Goal: Task Accomplishment & Management: Complete application form

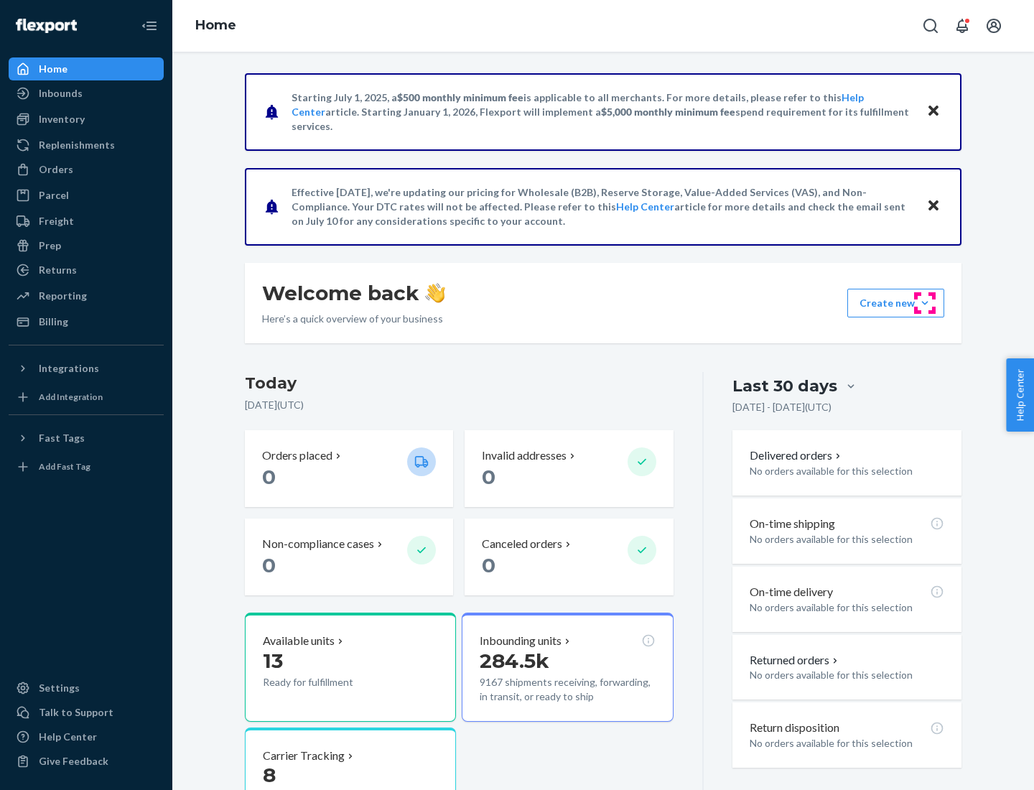
click at [925, 303] on button "Create new Create new inbound Create new order Create new product" at bounding box center [895, 303] width 97 height 29
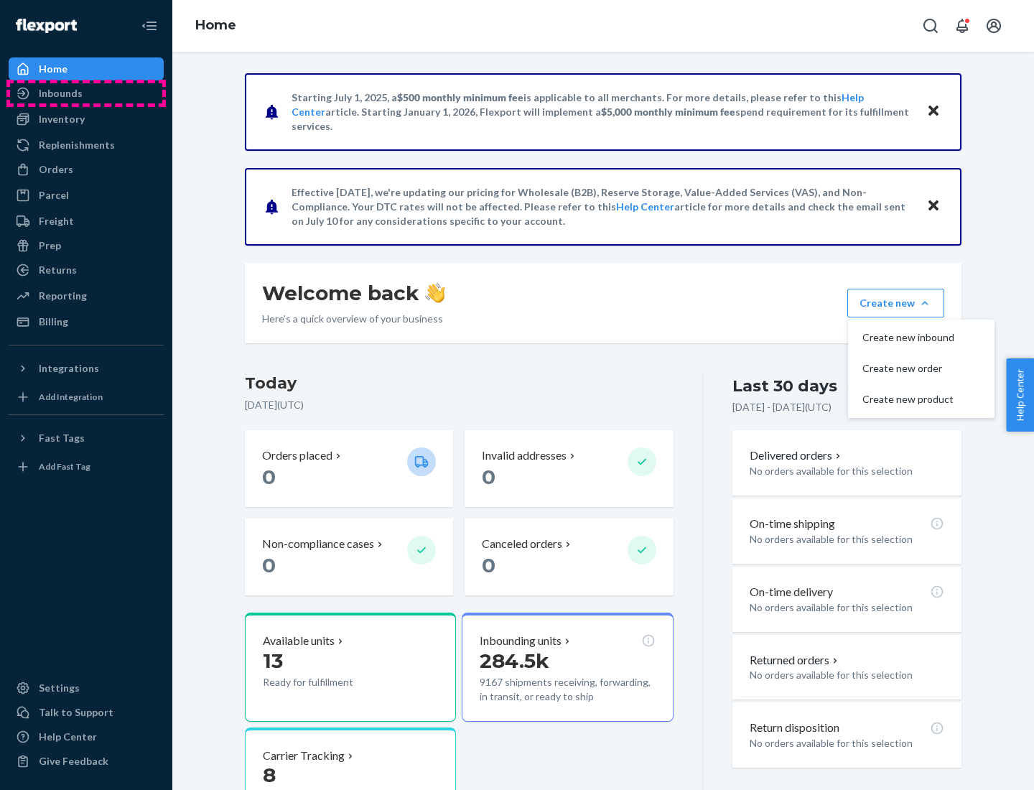
click at [86, 93] on div "Inbounds" at bounding box center [86, 93] width 152 height 20
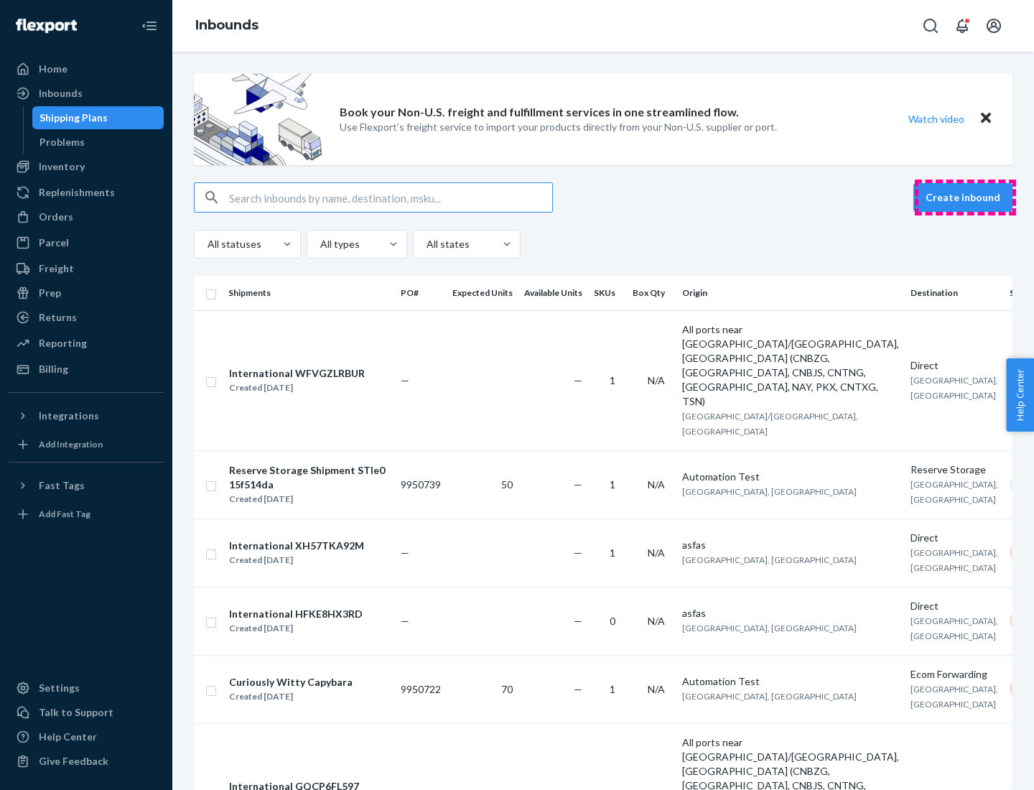
click at [965, 197] on button "Create inbound" at bounding box center [962, 197] width 99 height 29
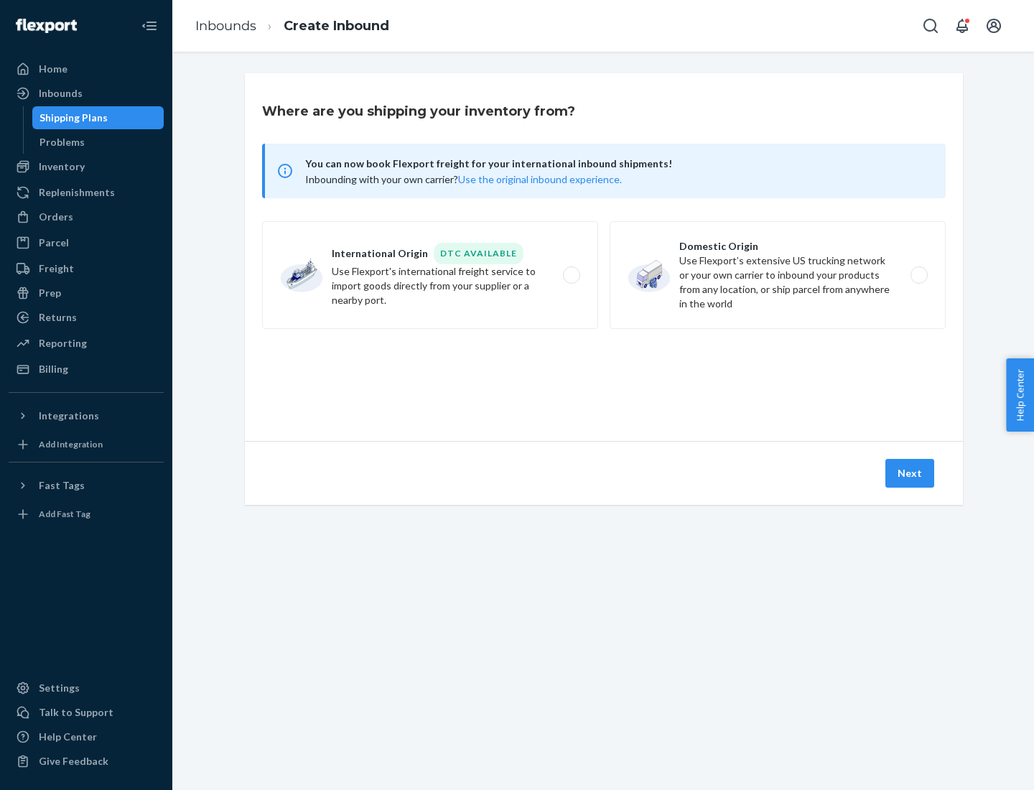
click at [778, 275] on label "Domestic Origin Use Flexport’s extensive US trucking network or your own carrie…" at bounding box center [778, 275] width 336 height 108
click at [918, 275] on input "Domestic Origin Use Flexport’s extensive US trucking network or your own carrie…" at bounding box center [922, 275] width 9 height 9
radio input "true"
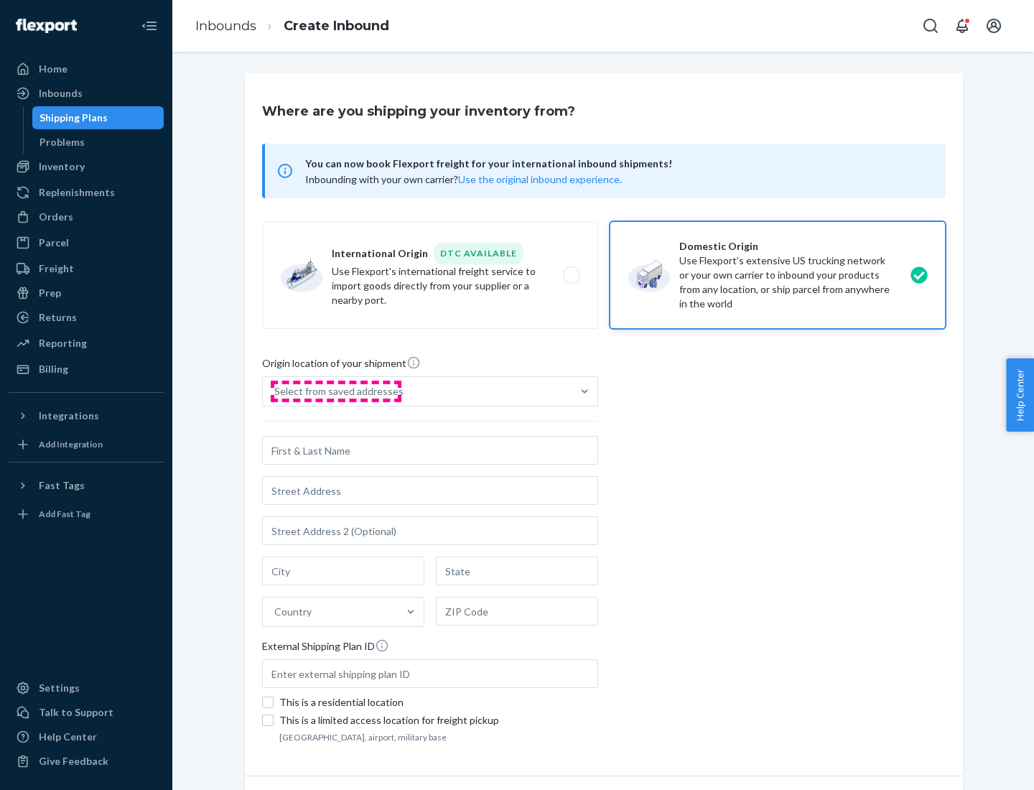
click at [335, 391] on div "Select from saved addresses" at bounding box center [338, 391] width 129 height 14
click at [276, 391] on input "Select from saved addresses" at bounding box center [274, 391] width 1 height 14
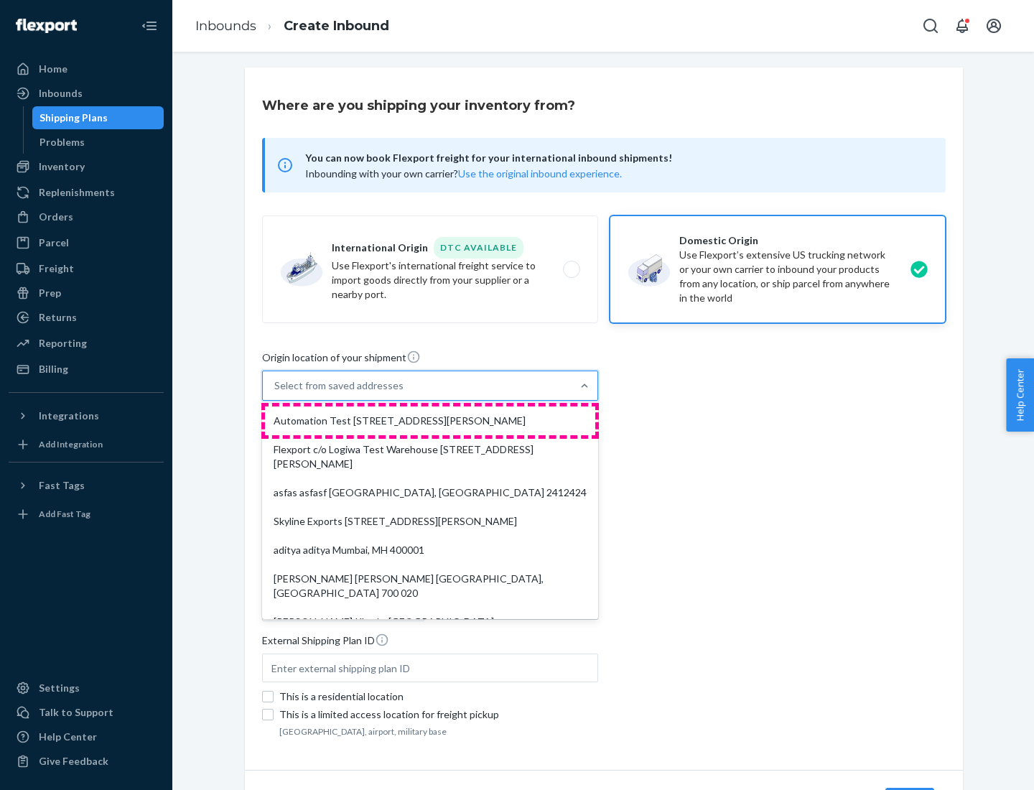
click at [430, 421] on div "Automation Test [STREET_ADDRESS][PERSON_NAME]" at bounding box center [430, 420] width 330 height 29
click at [276, 393] on input "option Automation Test [STREET_ADDRESS][PERSON_NAME]. 9 results available. Use …" at bounding box center [274, 385] width 1 height 14
type input "Automation Test"
type input "[STREET_ADDRESS][PERSON_NAME]"
type input "9th Floor"
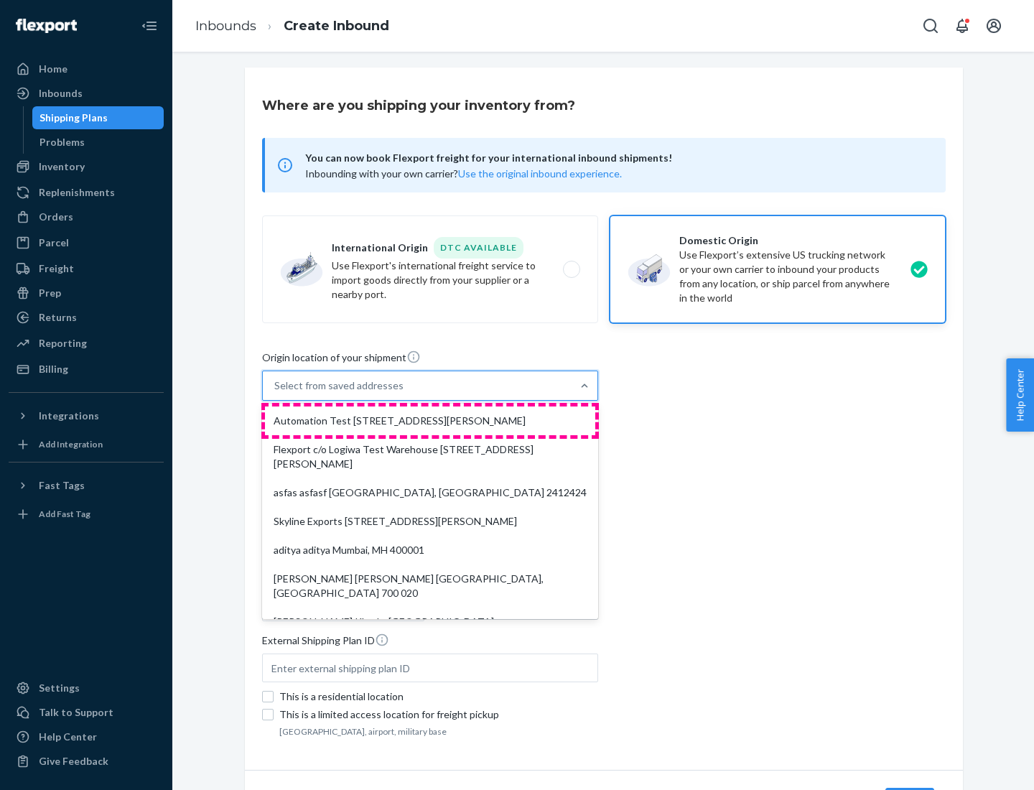
type input "[GEOGRAPHIC_DATA]"
type input "CA"
type input "94104"
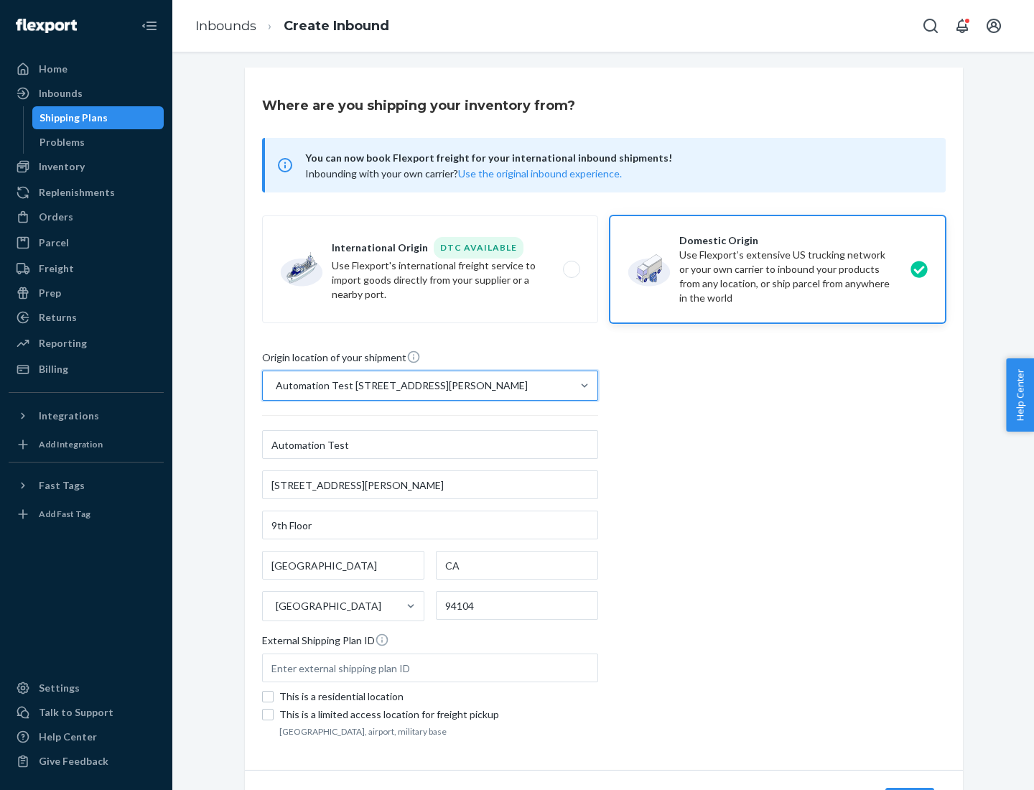
scroll to position [84, 0]
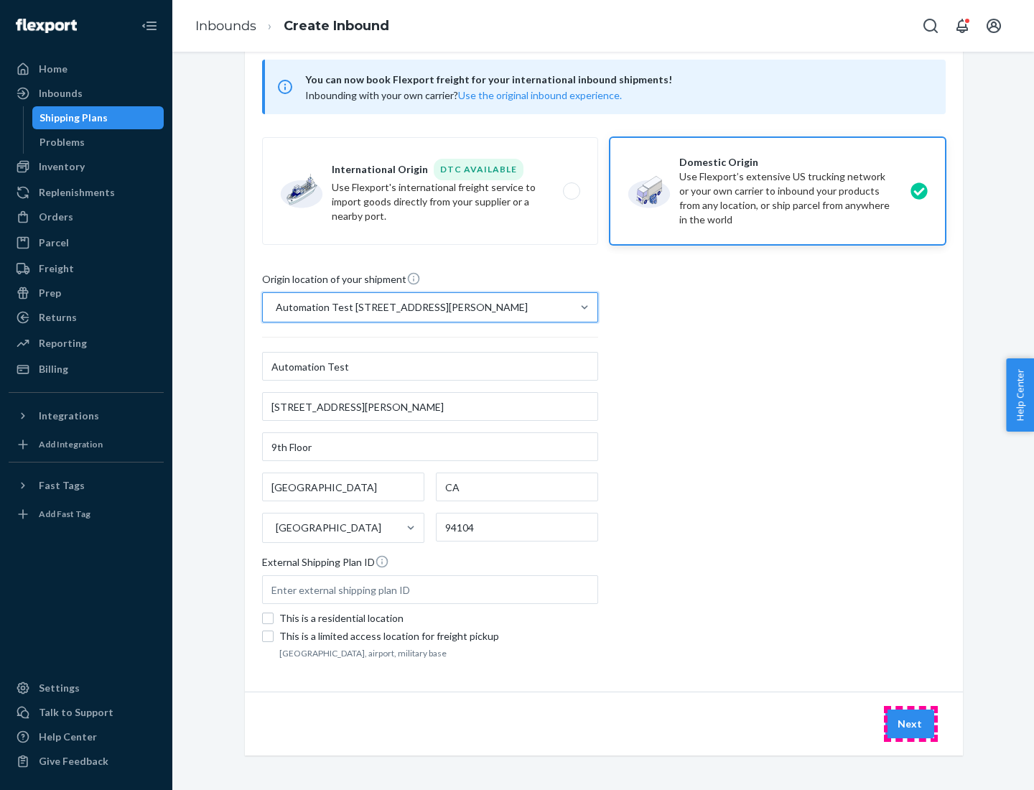
click at [910, 724] on button "Next" at bounding box center [909, 723] width 49 height 29
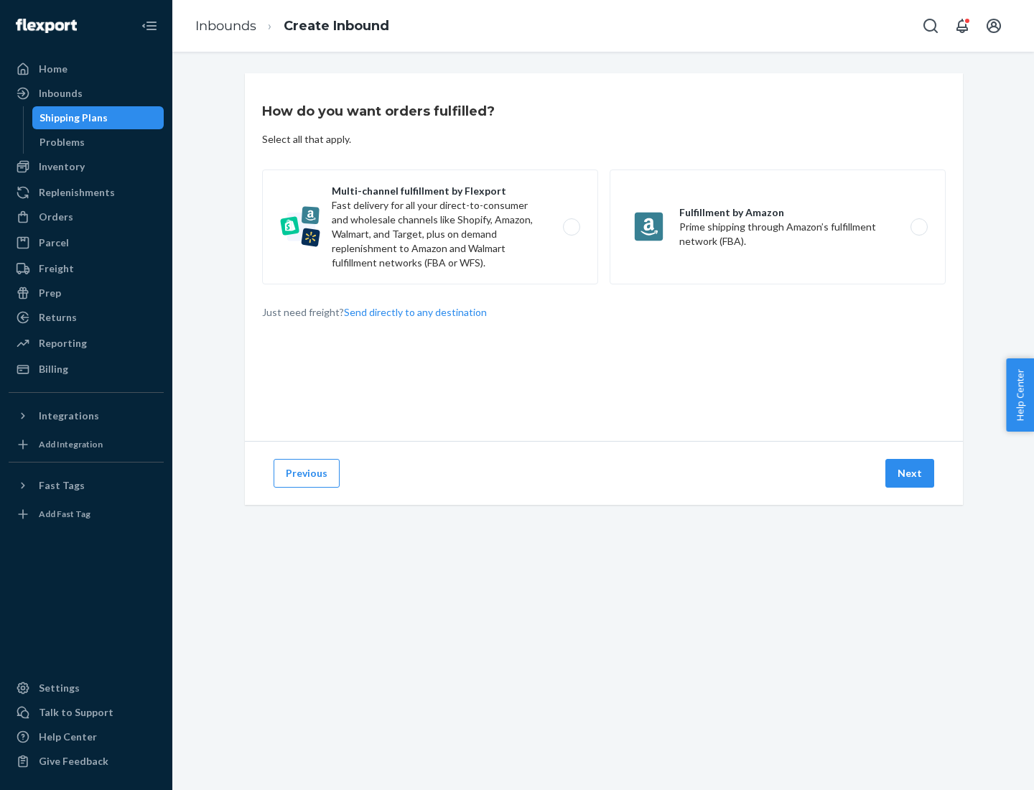
click at [430, 227] on label "Multi-channel fulfillment by Flexport Fast delivery for all your direct-to-cons…" at bounding box center [430, 226] width 336 height 115
click at [571, 227] on input "Multi-channel fulfillment by Flexport Fast delivery for all your direct-to-cons…" at bounding box center [575, 227] width 9 height 9
radio input "true"
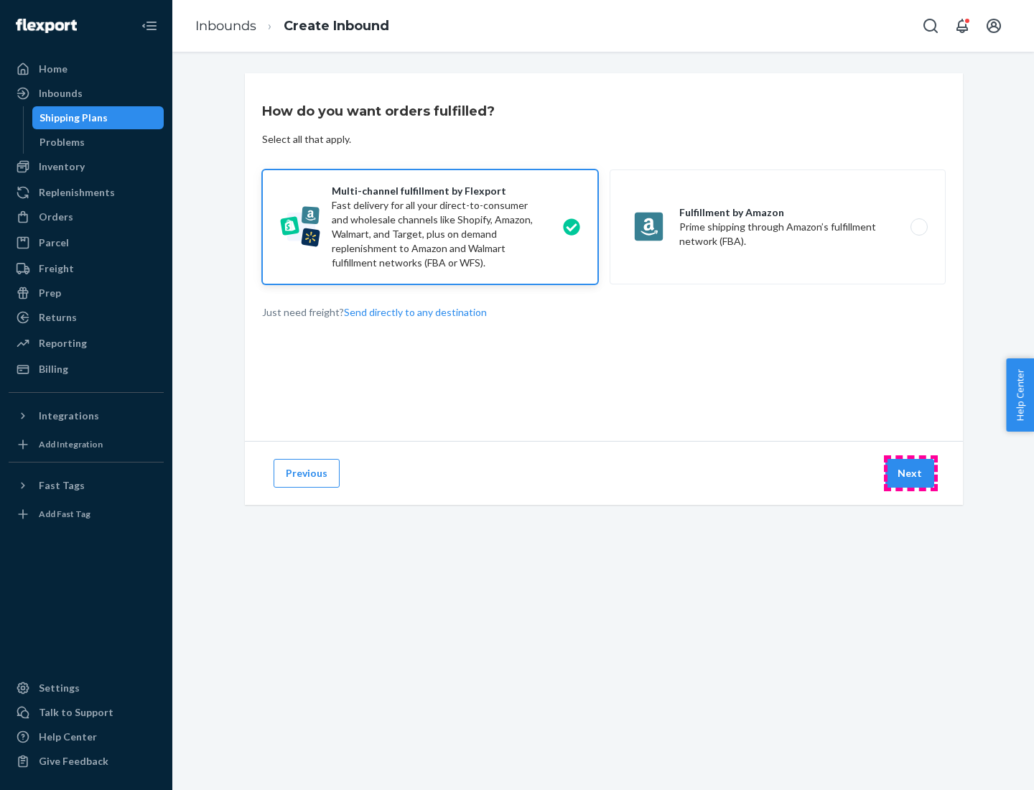
click at [910, 473] on button "Next" at bounding box center [909, 473] width 49 height 29
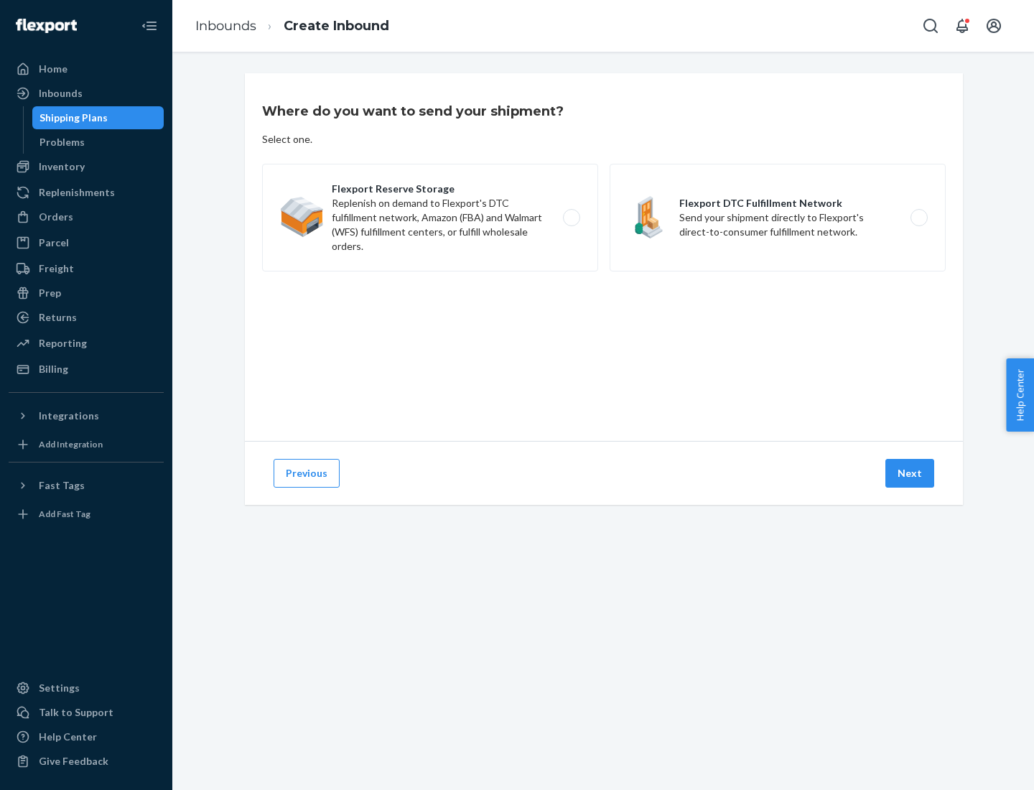
click at [778, 218] on label "Flexport DTC Fulfillment Network Send your shipment directly to Flexport's dire…" at bounding box center [778, 218] width 336 height 108
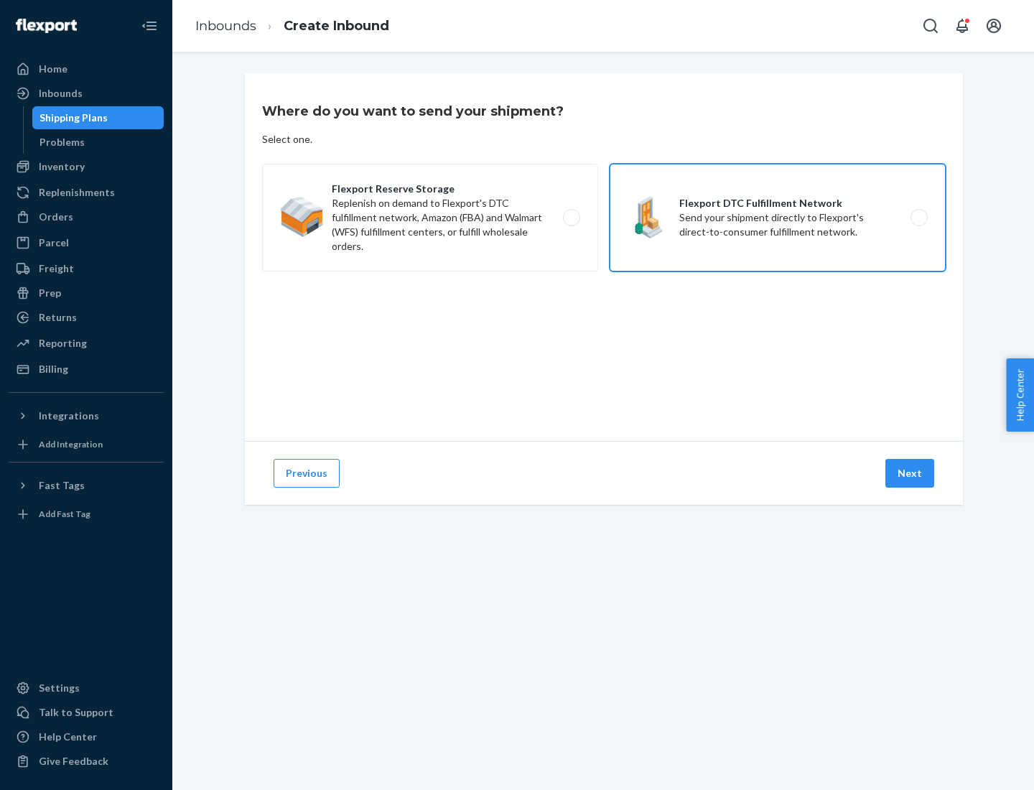
click at [918, 218] on input "Flexport DTC Fulfillment Network Send your shipment directly to Flexport's dire…" at bounding box center [922, 217] width 9 height 9
radio input "true"
click at [910, 473] on button "Next" at bounding box center [909, 473] width 49 height 29
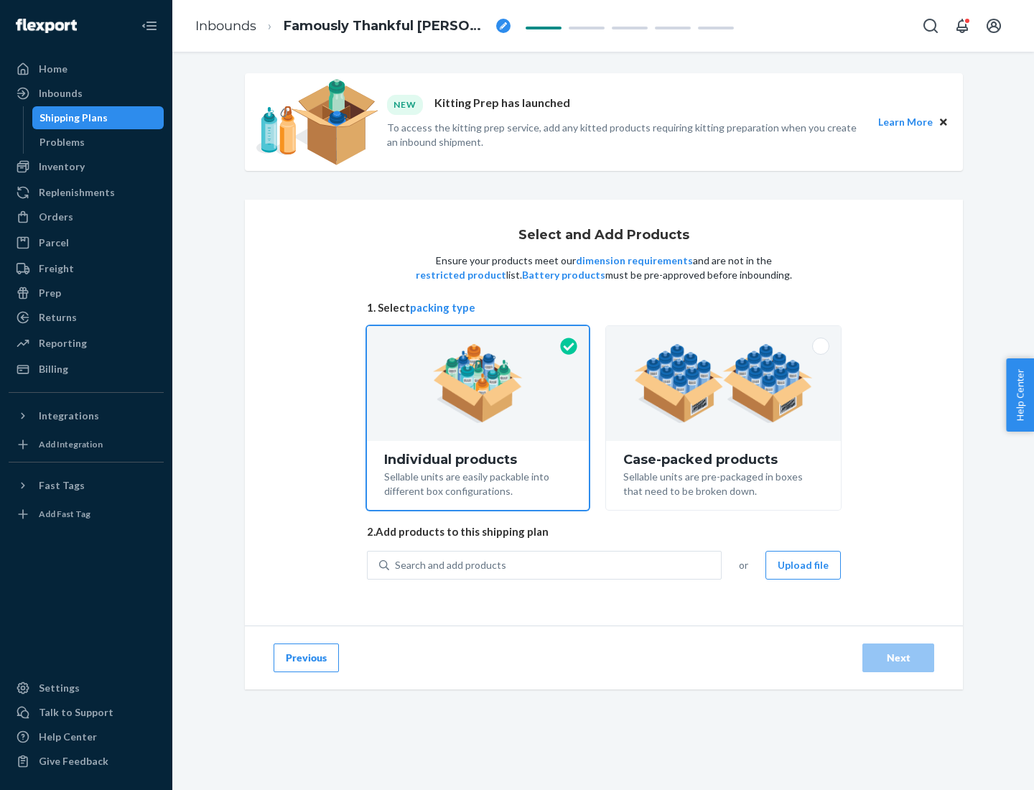
click at [724, 383] on img at bounding box center [723, 383] width 179 height 79
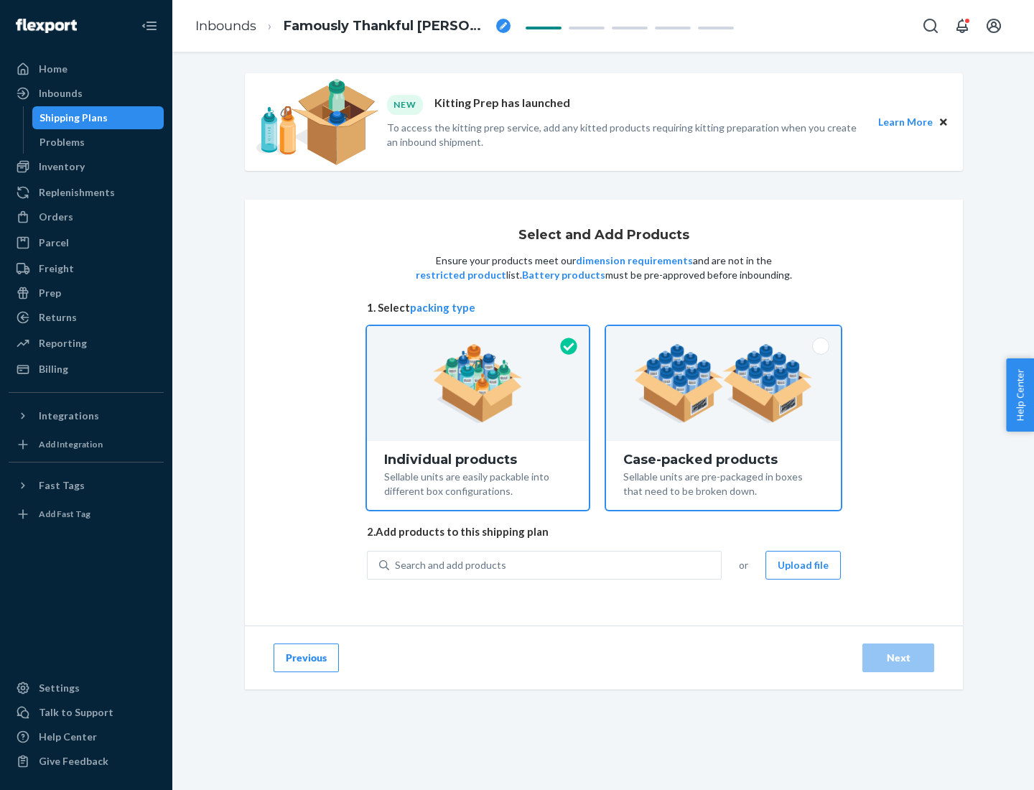
click at [724, 335] on input "Case-packed products Sellable units are pre-packaged in boxes that need to be b…" at bounding box center [723, 330] width 9 height 9
radio input "true"
radio input "false"
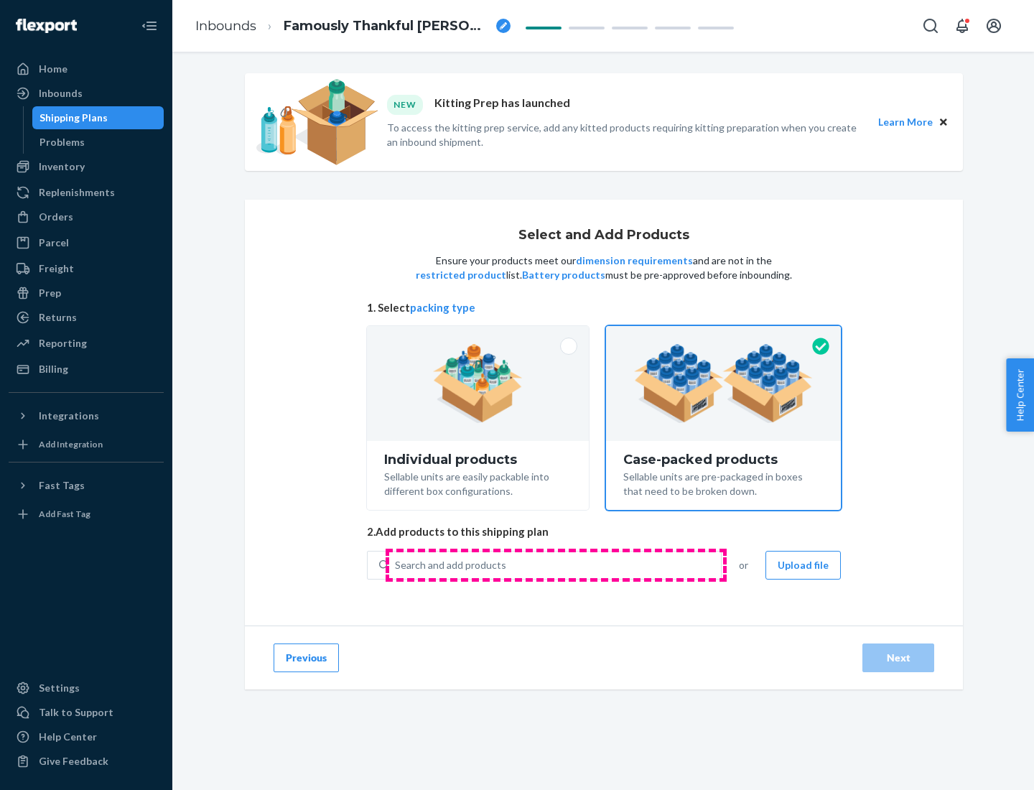
click at [556, 564] on div "Search and add products" at bounding box center [555, 565] width 332 height 26
click at [396, 564] on input "Search and add products" at bounding box center [395, 565] width 1 height 14
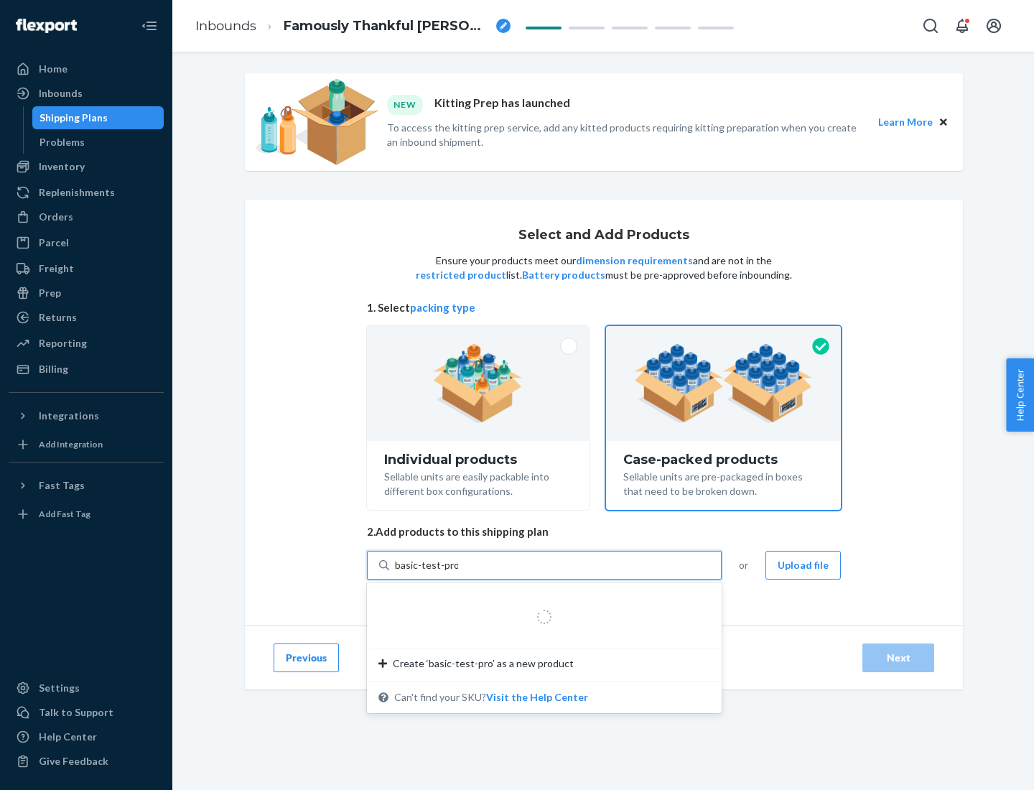
type input "basic-test-product-1"
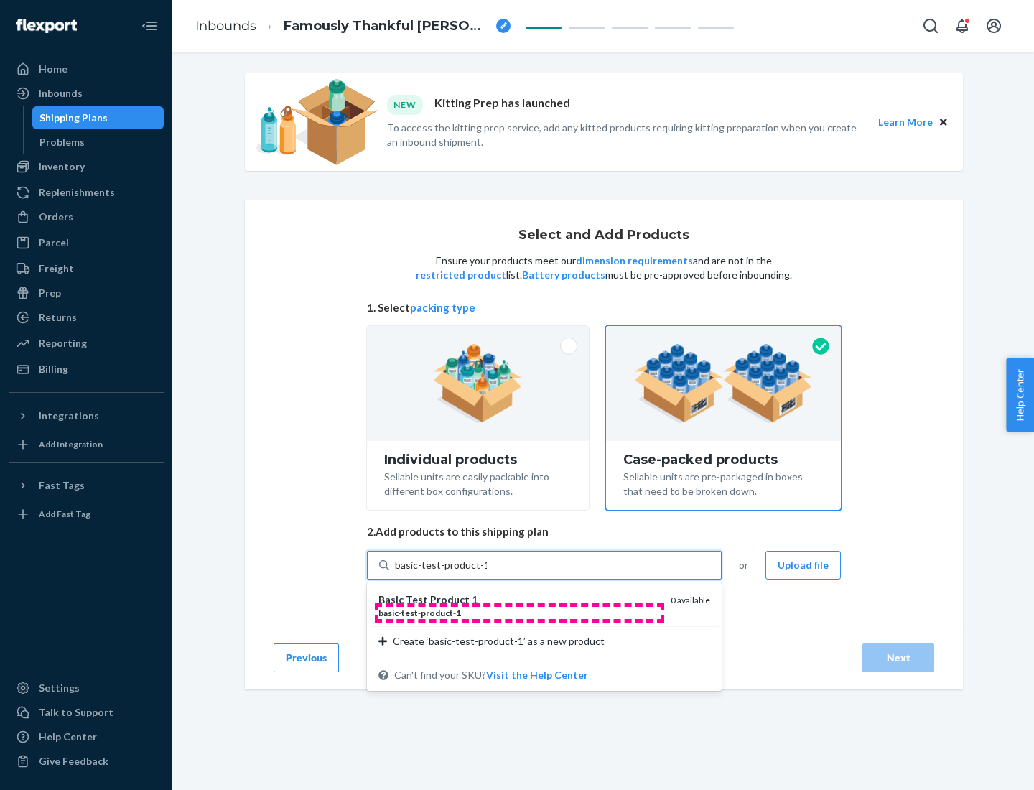
click at [519, 612] on div "basic - test - product - 1" at bounding box center [518, 613] width 281 height 12
click at [487, 572] on input "basic-test-product-1" at bounding box center [441, 565] width 92 height 14
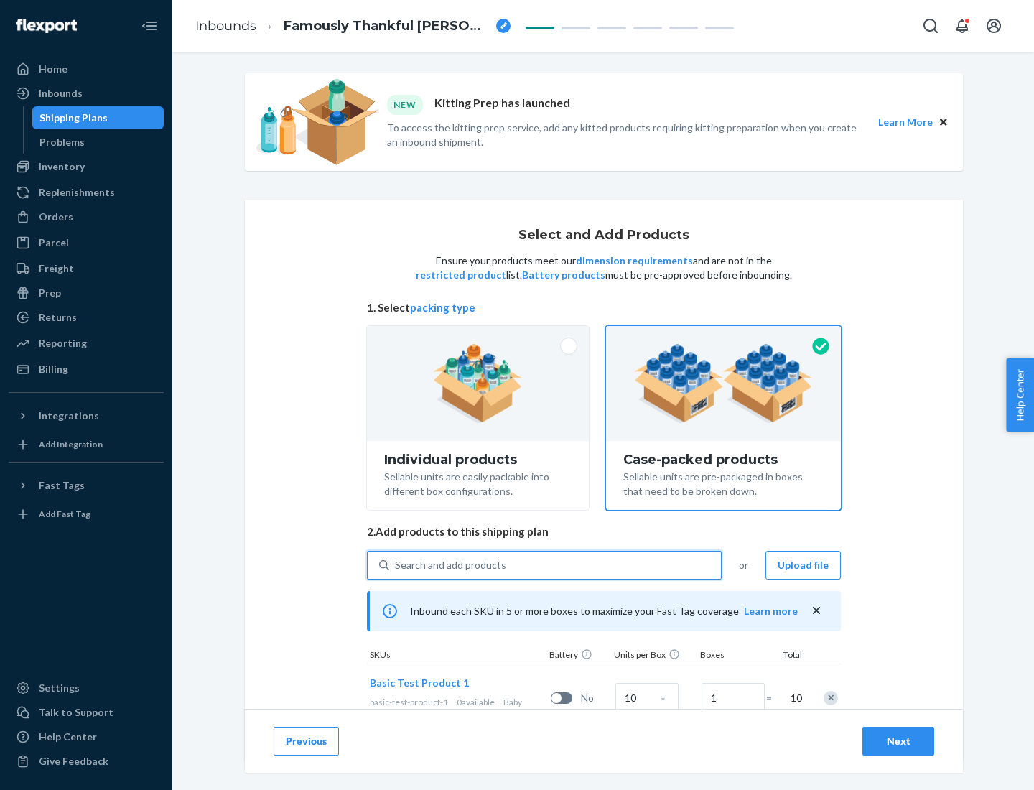
scroll to position [52, 0]
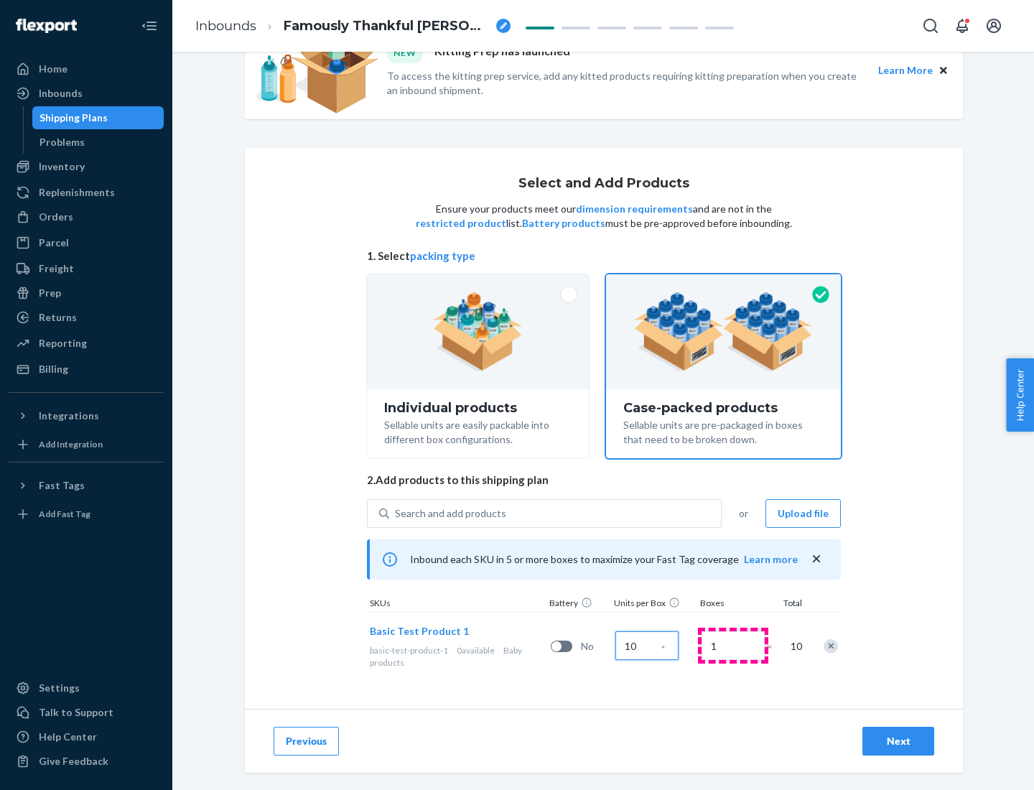
type input "10"
type input "7"
click at [898, 741] on div "Next" at bounding box center [898, 741] width 47 height 14
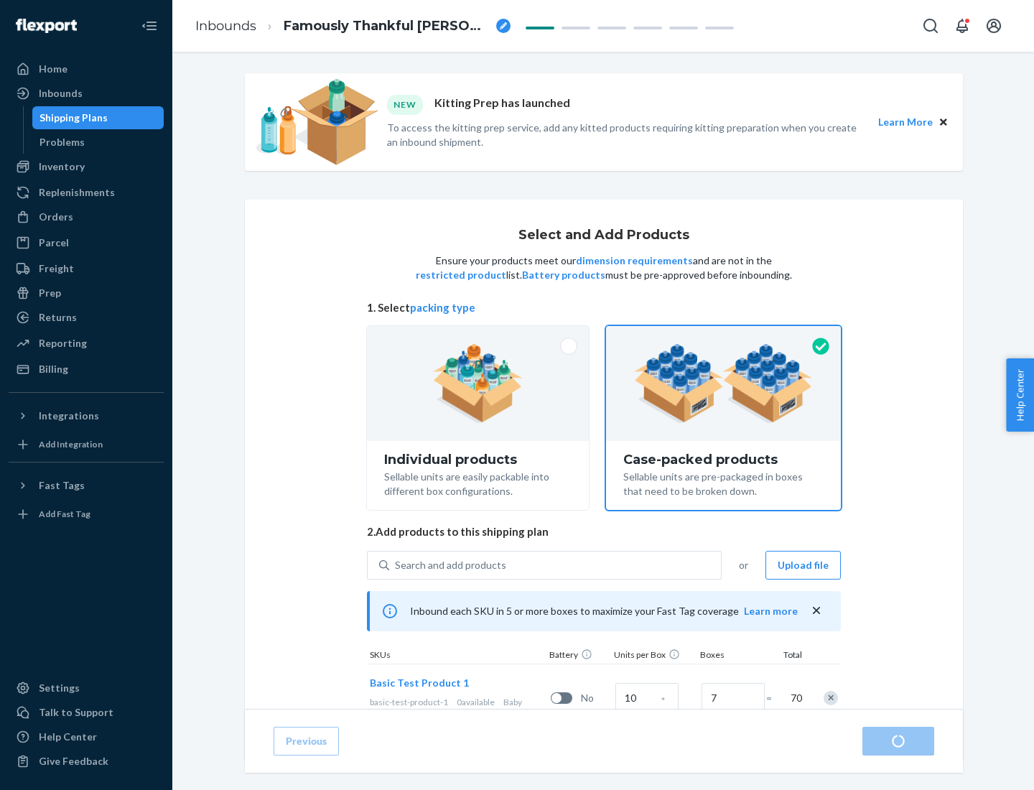
radio input "true"
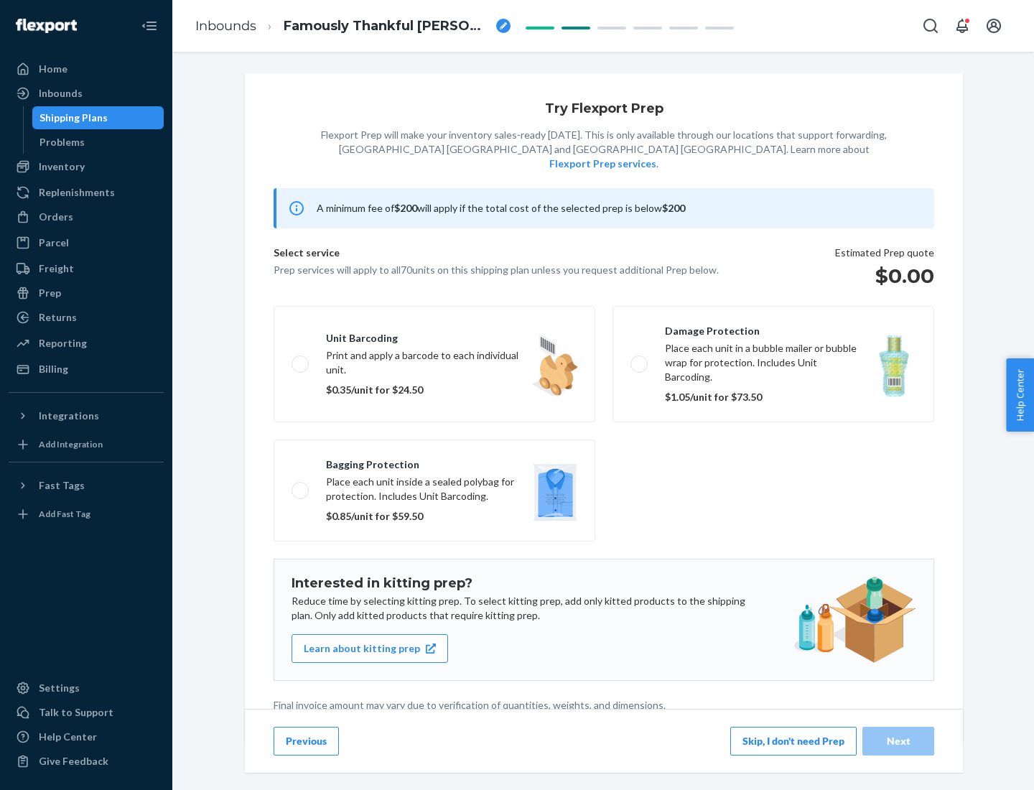
scroll to position [4, 0]
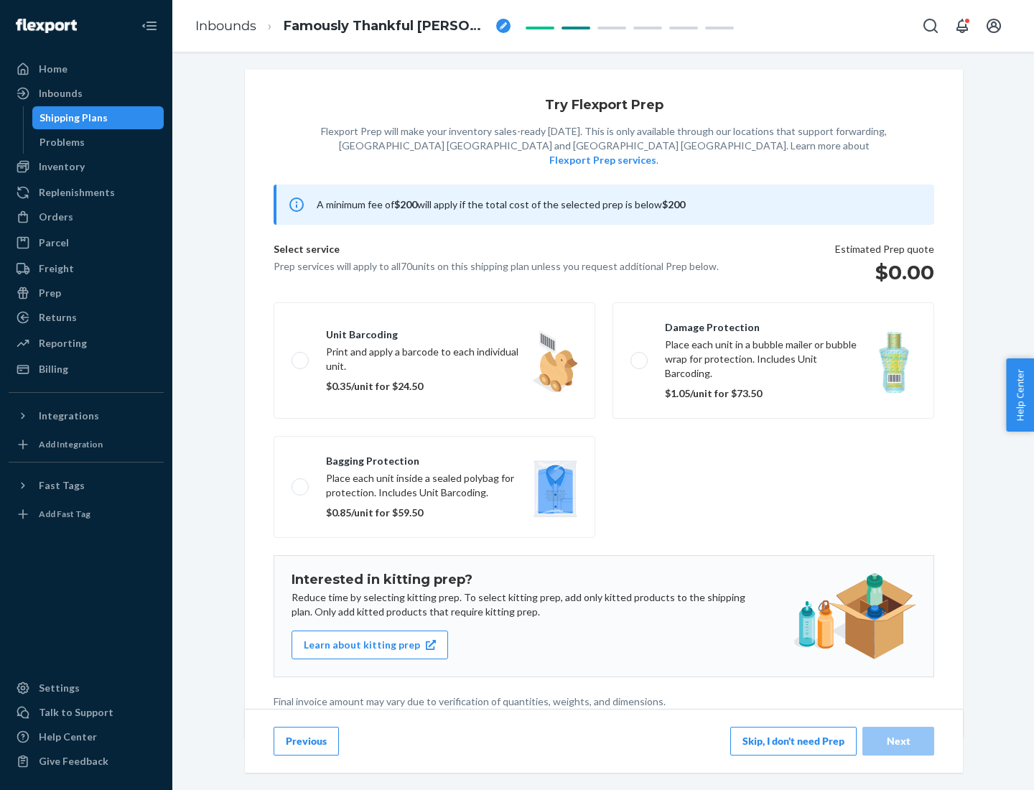
click at [434, 457] on label "Bagging protection Place each unit inside a sealed polybag for protection. Incl…" at bounding box center [435, 487] width 322 height 102
click at [301, 482] on input "Bagging protection Place each unit inside a sealed polybag for protection. Incl…" at bounding box center [296, 486] width 9 height 9
checkbox input "true"
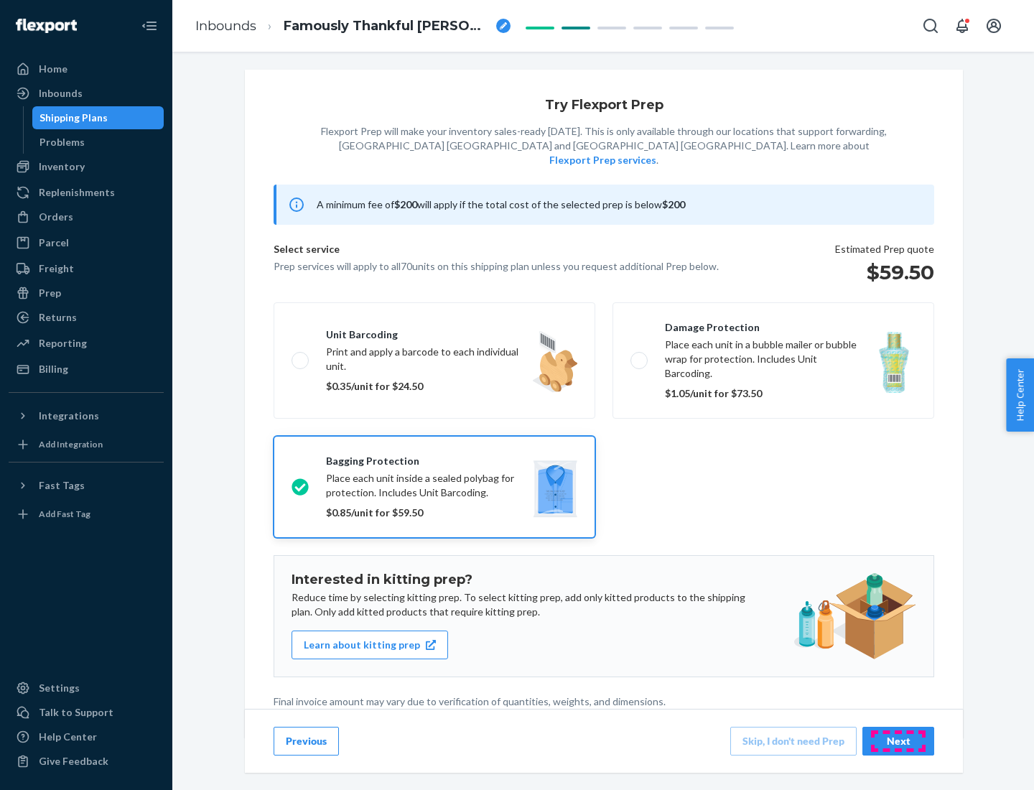
click at [898, 740] on div "Next" at bounding box center [898, 741] width 47 height 14
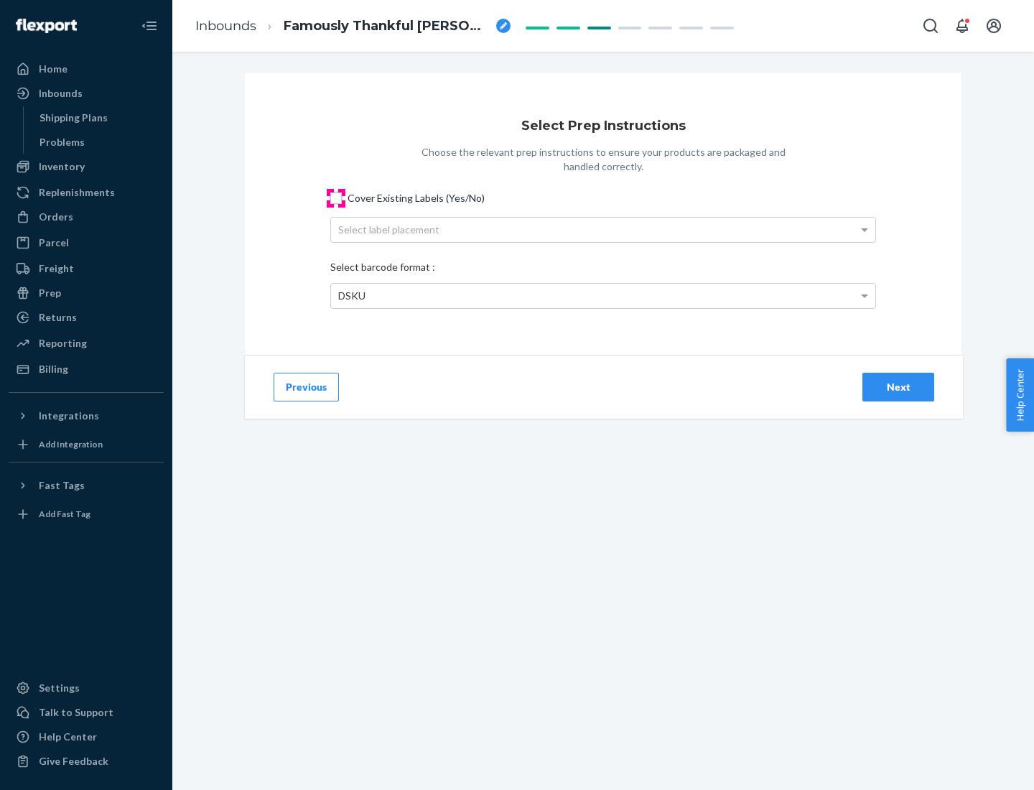
click at [336, 197] on input "Cover Existing Labels (Yes/No)" at bounding box center [335, 197] width 11 height 11
checkbox input "true"
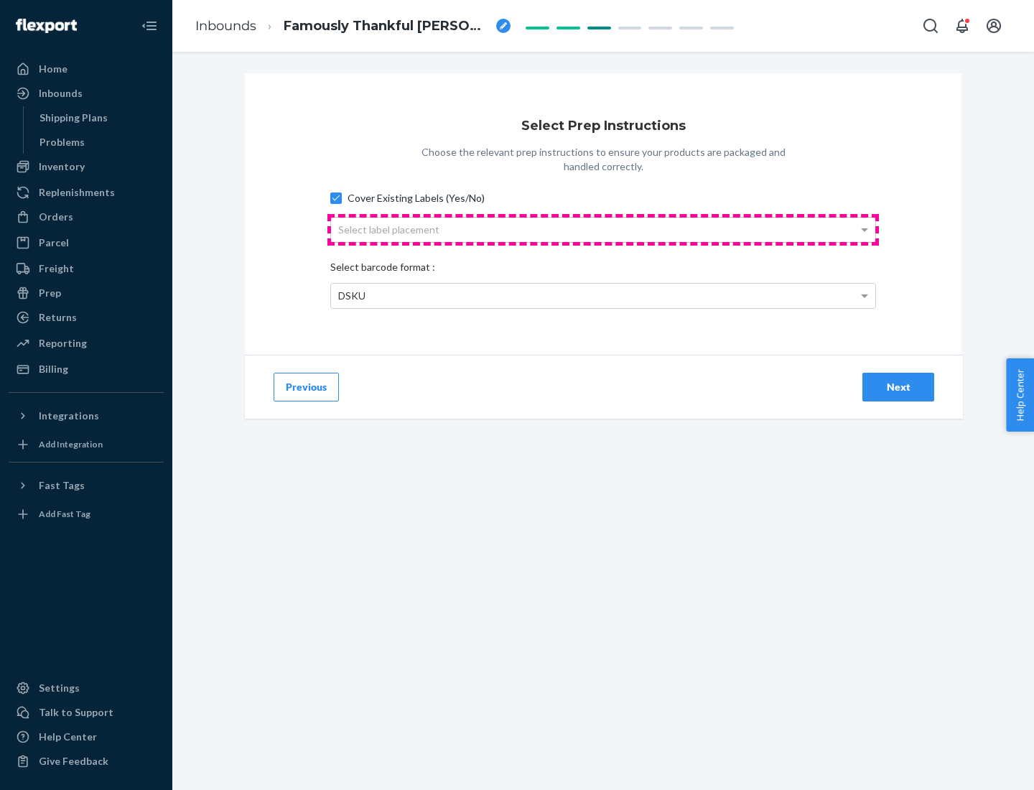
click at [603, 229] on div "Select label placement" at bounding box center [603, 230] width 544 height 24
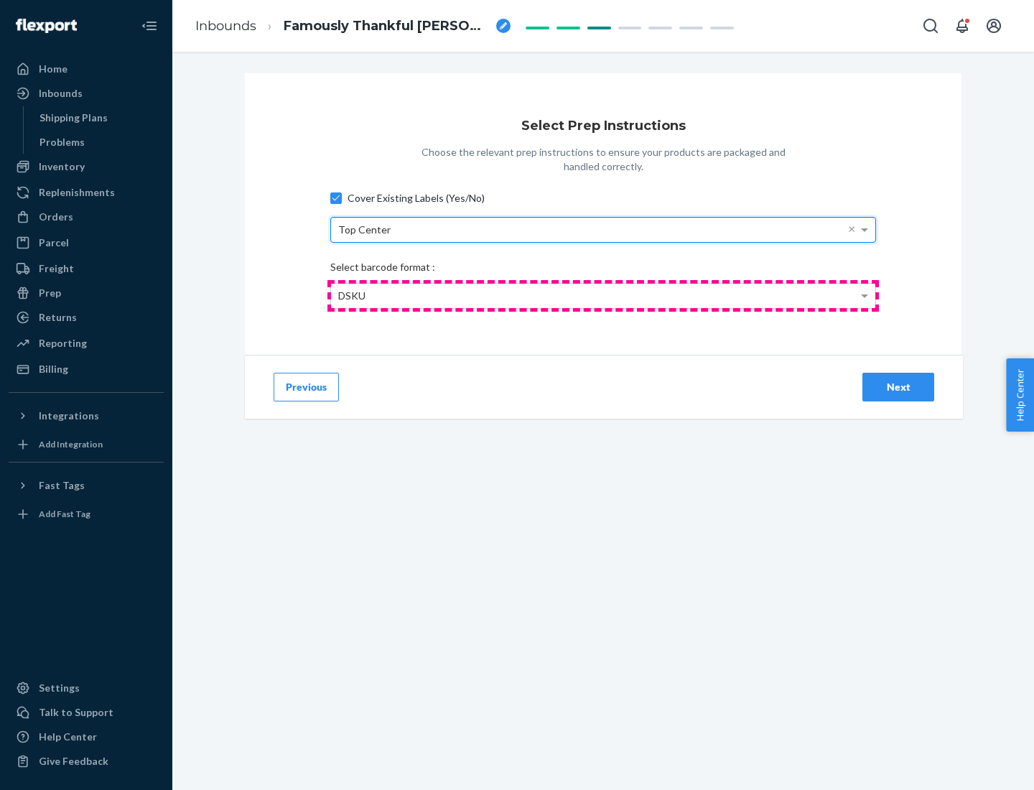
click at [603, 295] on div "DSKU" at bounding box center [603, 296] width 544 height 24
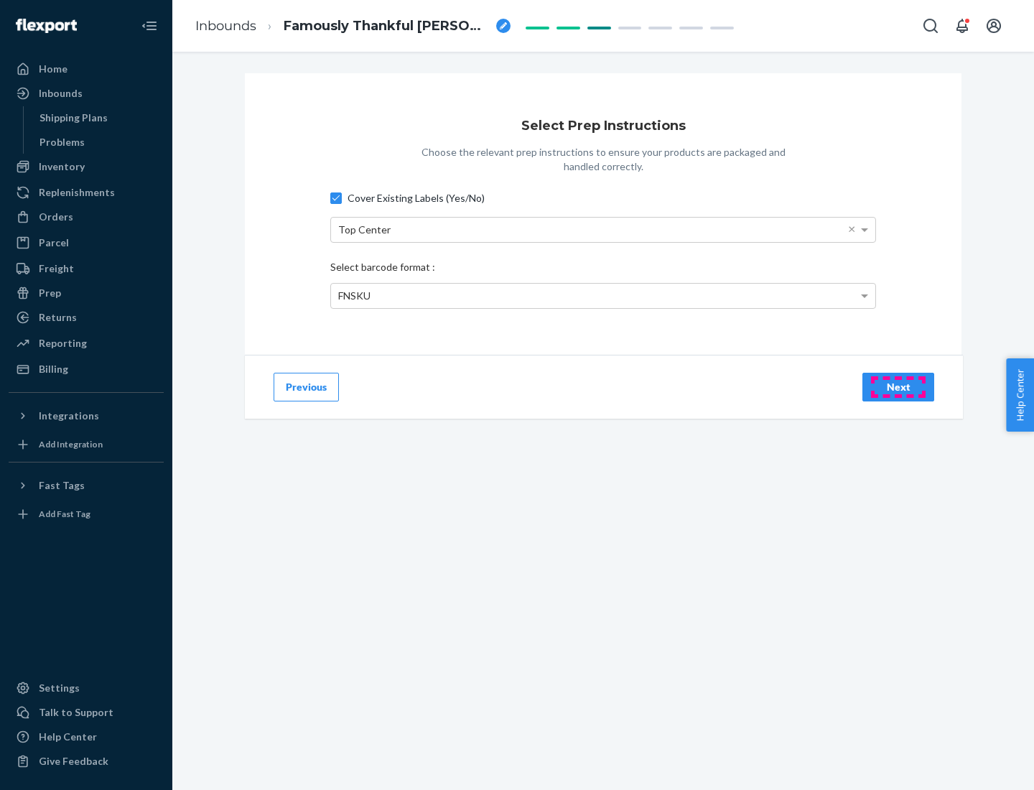
click at [898, 386] on div "Next" at bounding box center [898, 387] width 47 height 14
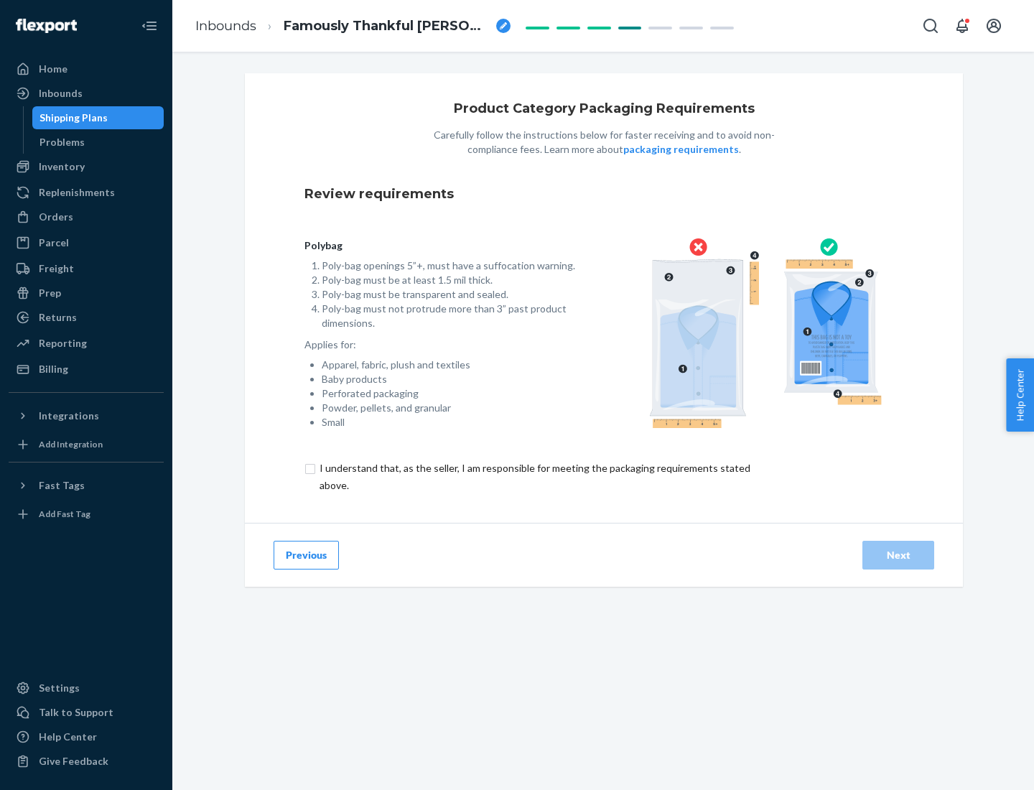
click at [533, 476] on input "checkbox" at bounding box center [542, 477] width 477 height 34
checkbox input "true"
click at [898, 554] on div "Next" at bounding box center [898, 555] width 47 height 14
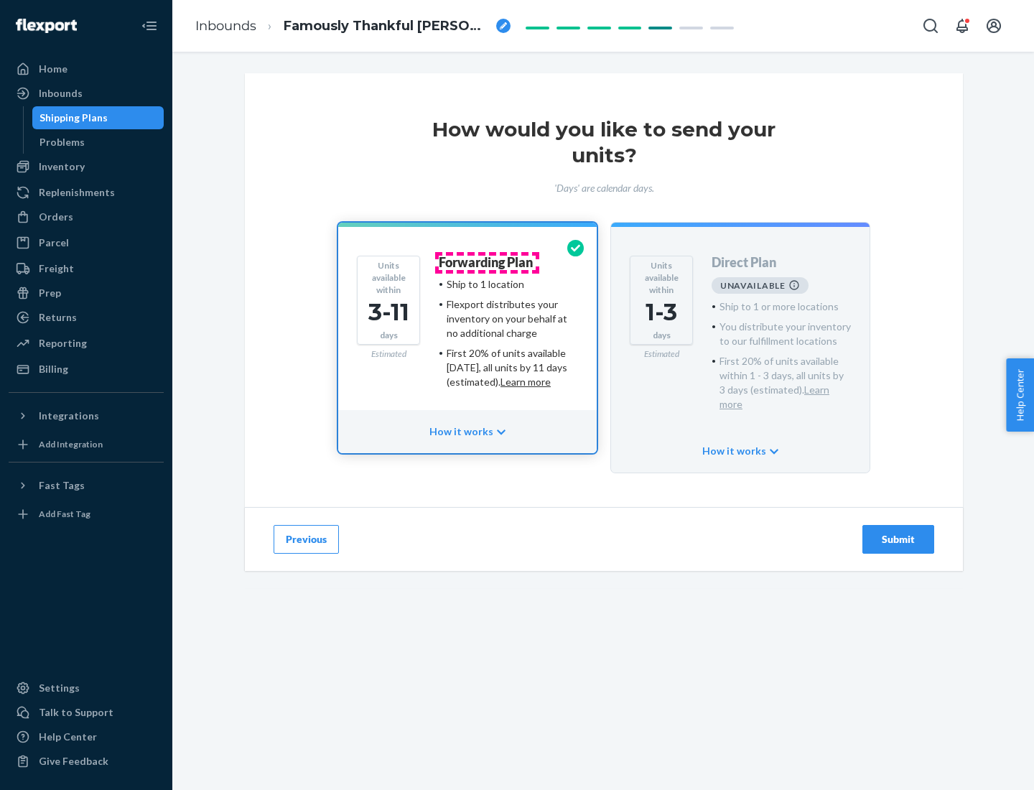
click at [487, 262] on h4 "Forwarding Plan" at bounding box center [486, 263] width 94 height 14
click at [898, 532] on div "Submit" at bounding box center [898, 539] width 47 height 14
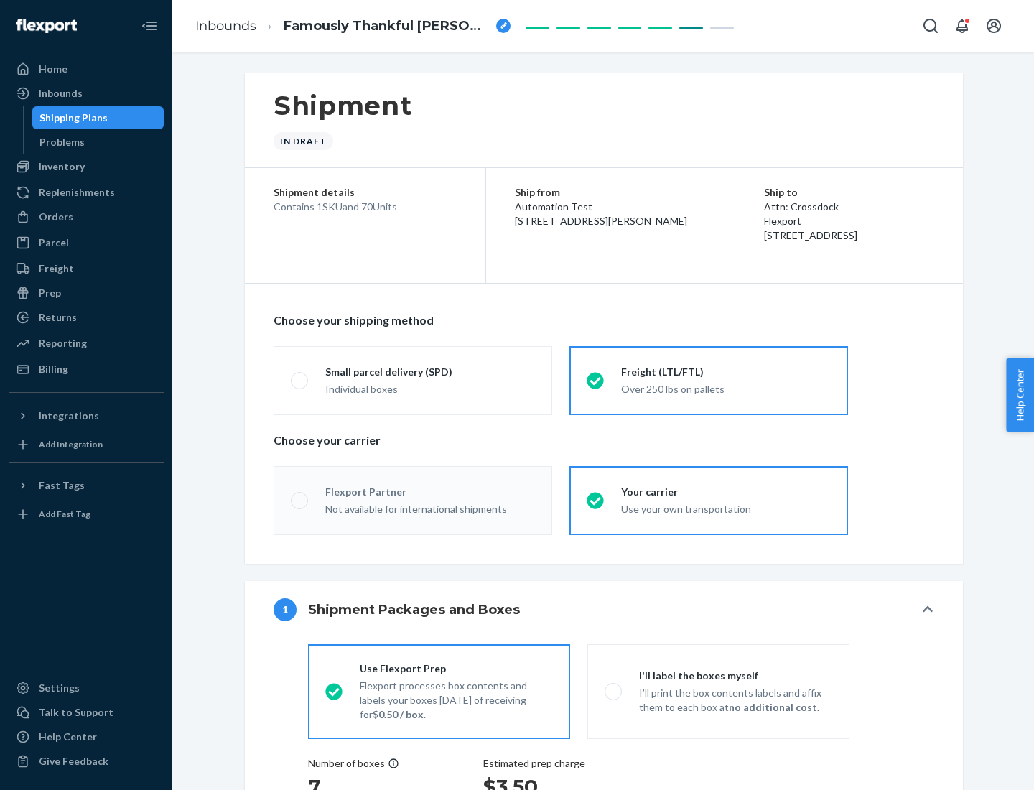
radio input "true"
radio input "false"
radio input "true"
radio input "false"
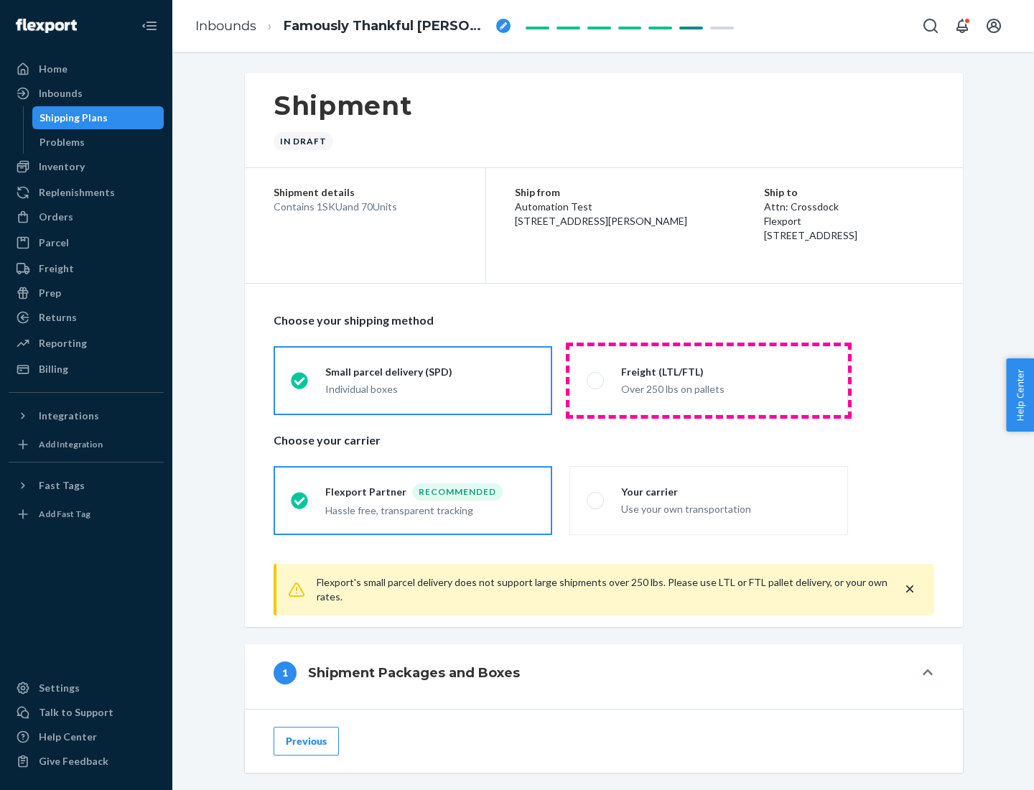
click at [709, 380] on div "Over 250 lbs on pallets" at bounding box center [726, 387] width 210 height 17
click at [596, 380] on input "Freight (LTL/FTL) Over 250 lbs on pallets" at bounding box center [591, 380] width 9 height 9
radio input "true"
radio input "false"
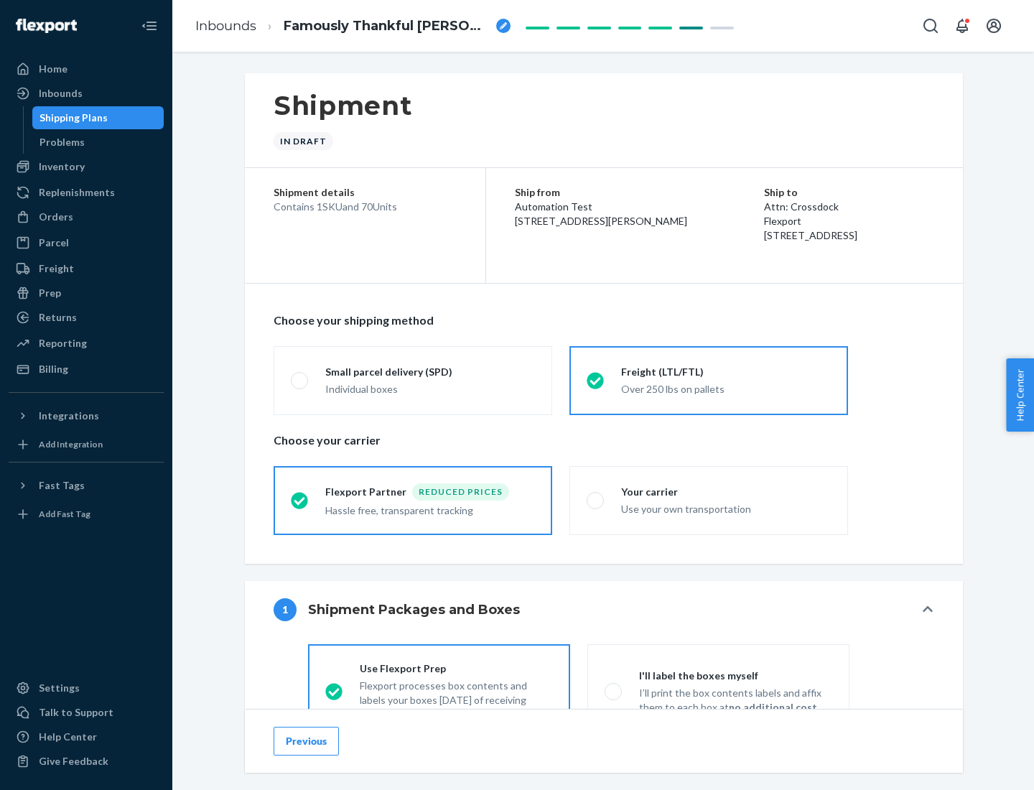
scroll to position [80, 0]
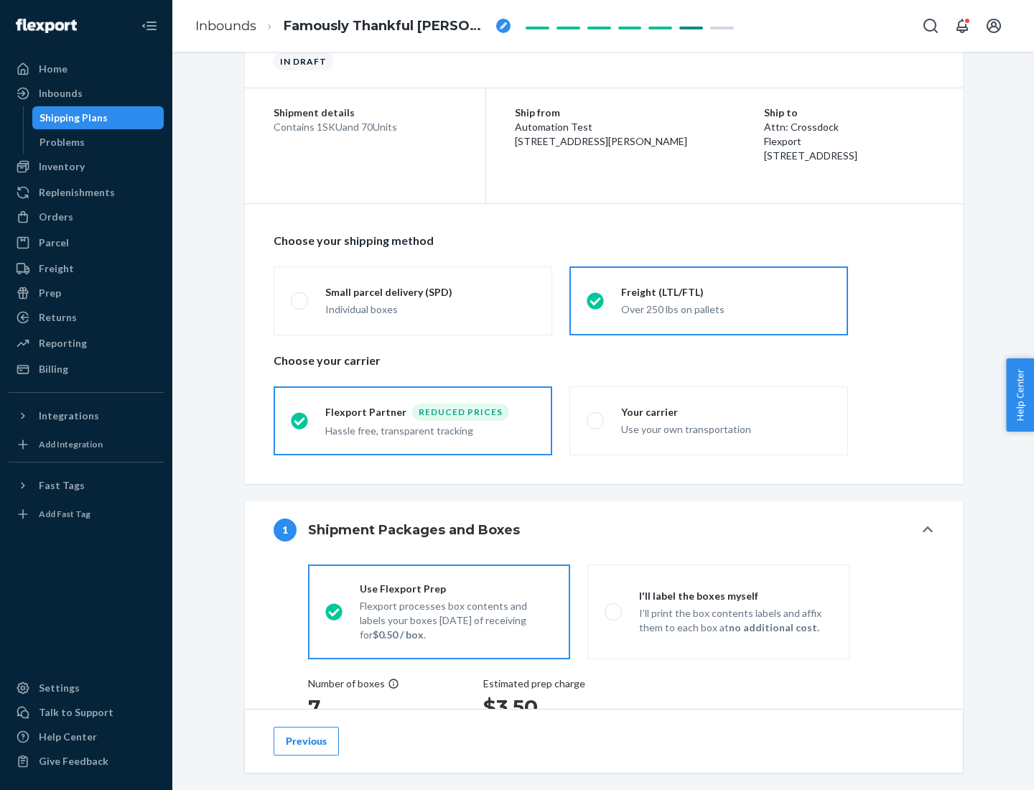
click at [413, 421] on div "Hassle free, transparent tracking" at bounding box center [430, 429] width 210 height 17
click at [300, 420] on input "Flexport Partner Reduced prices Hassle free, transparent tracking" at bounding box center [295, 420] width 9 height 9
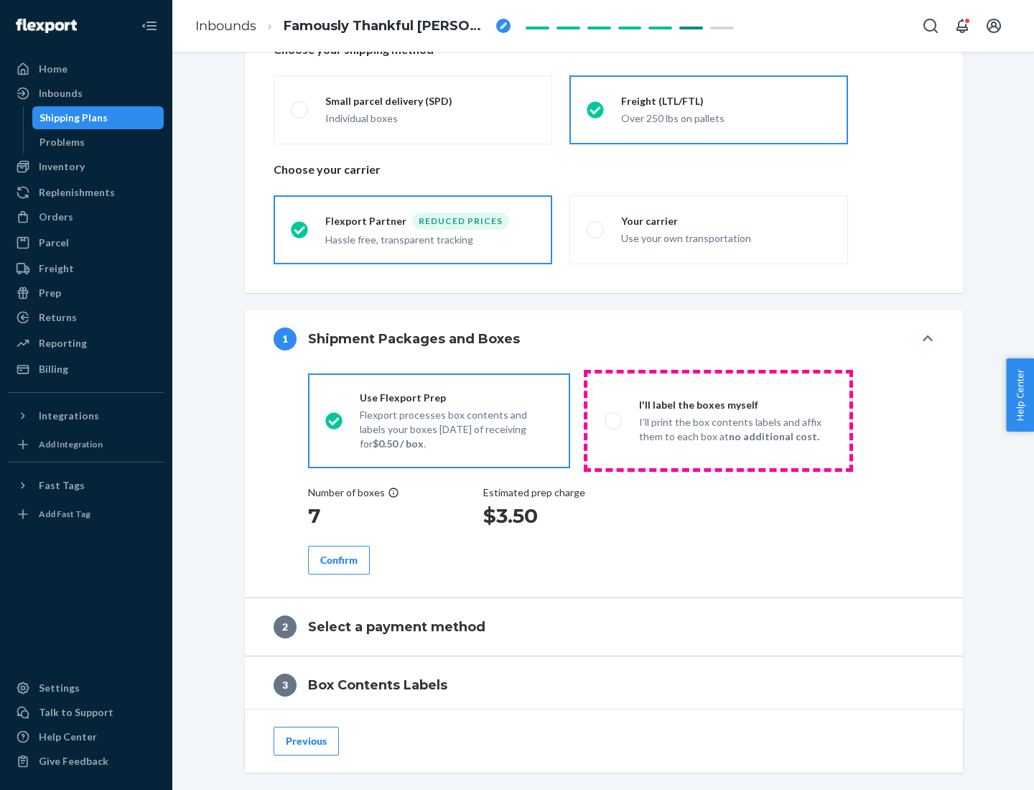
click at [718, 420] on p "I’ll print the box contents labels and affix them to each box at no additional …" at bounding box center [735, 429] width 193 height 29
click at [614, 420] on input "I'll label the boxes myself I’ll print the box contents labels and affix them t…" at bounding box center [609, 420] width 9 height 9
radio input "true"
radio input "false"
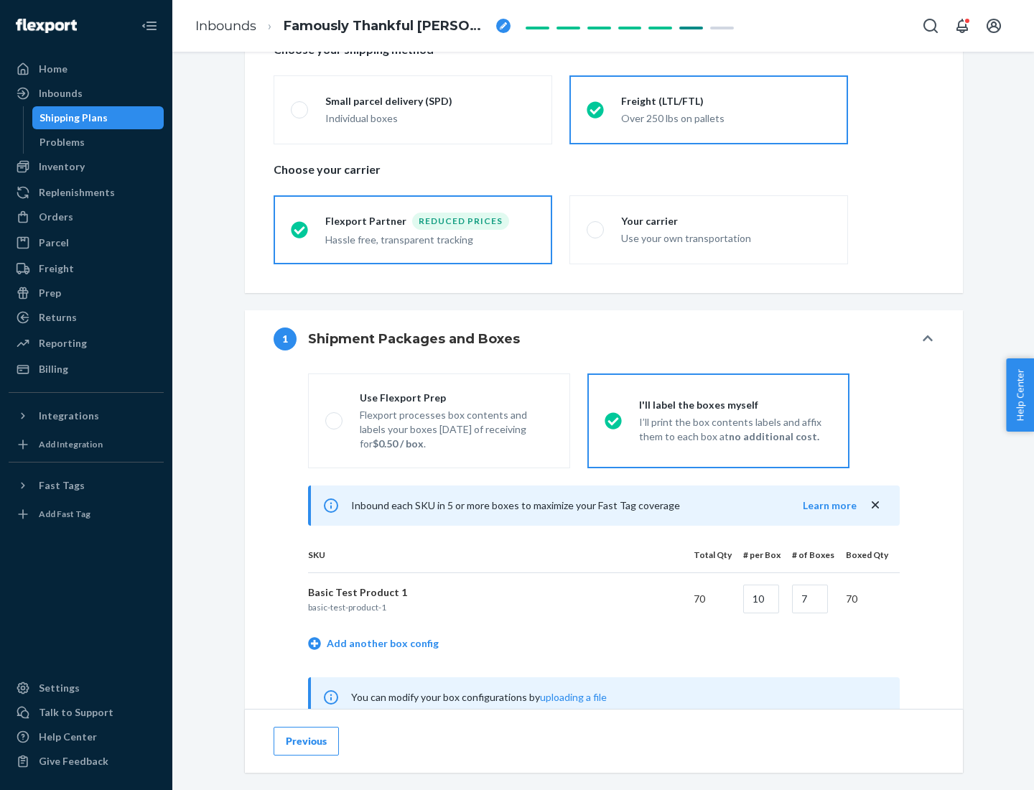
scroll to position [449, 0]
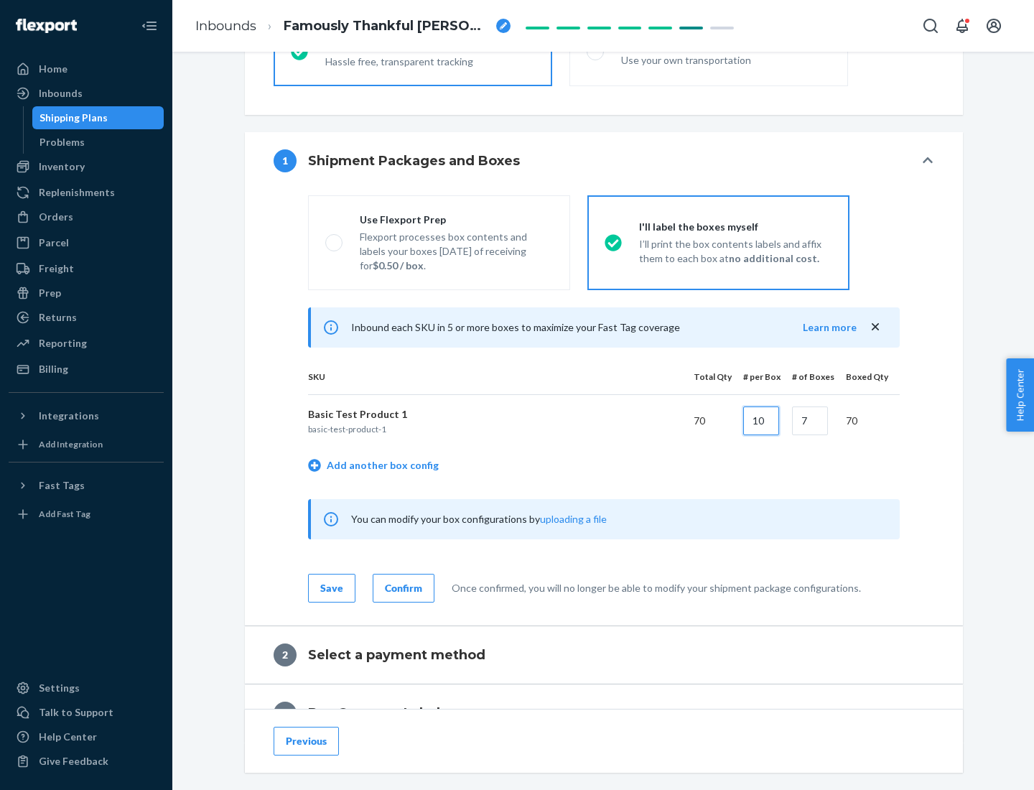
type input "10"
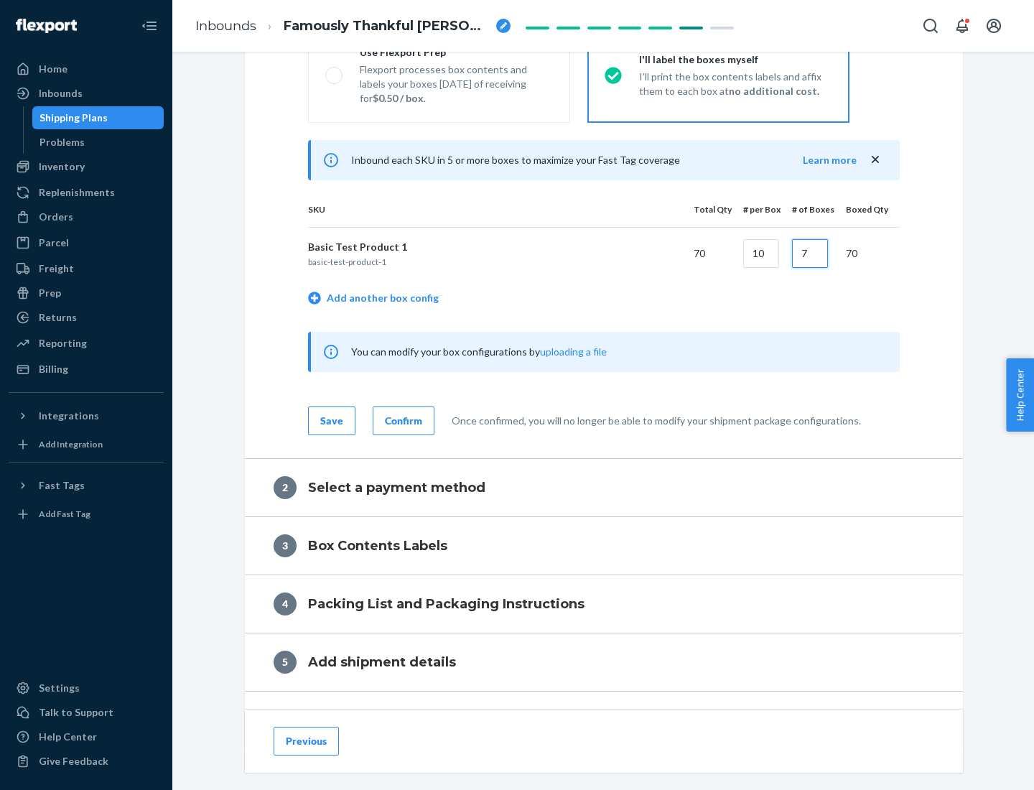
type input "7"
click at [401, 420] on div "Confirm" at bounding box center [403, 421] width 37 height 14
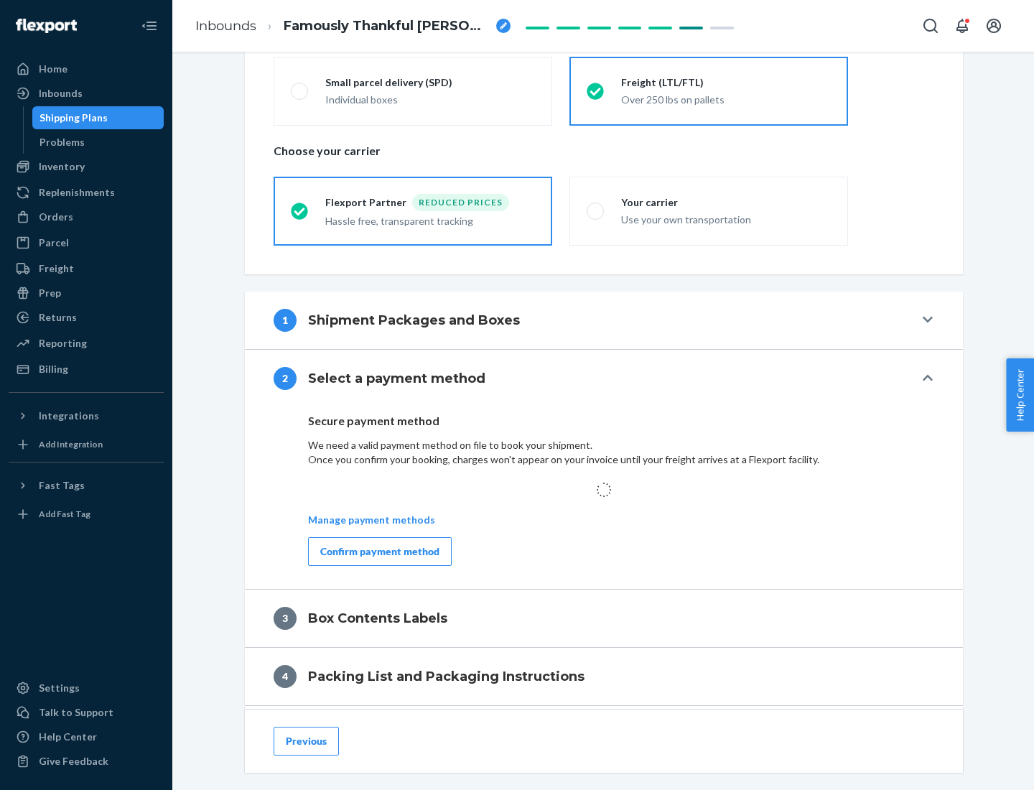
scroll to position [420, 0]
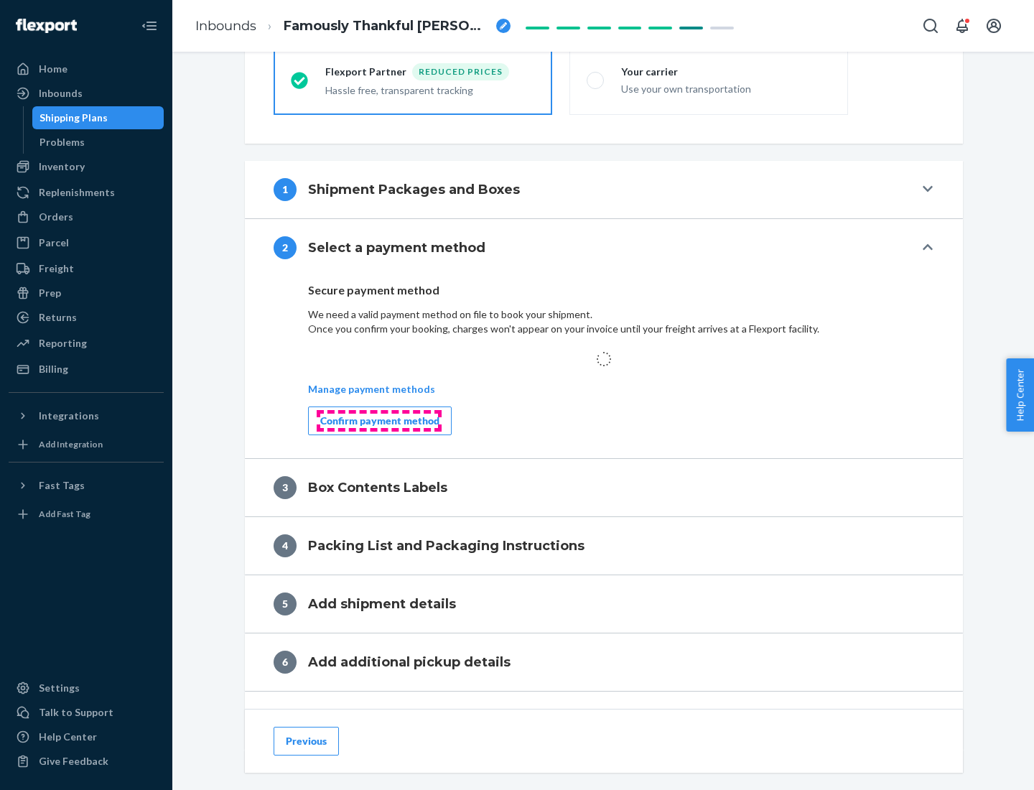
click at [378, 420] on div "Confirm payment method" at bounding box center [379, 421] width 119 height 14
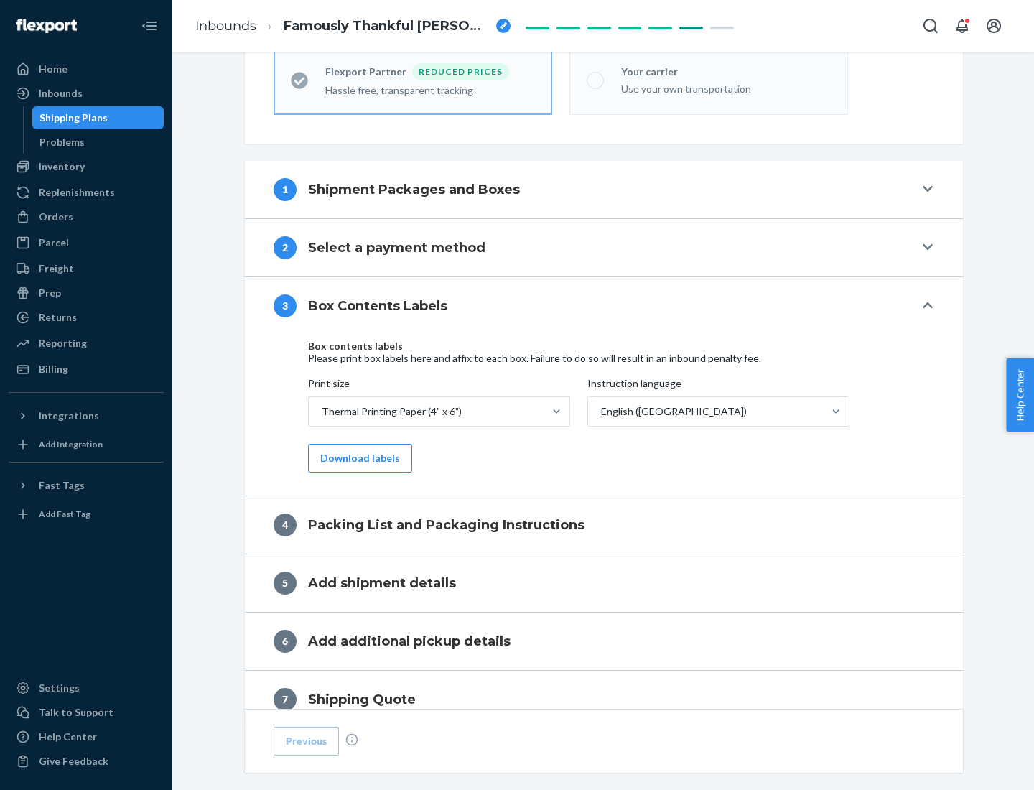
scroll to position [457, 0]
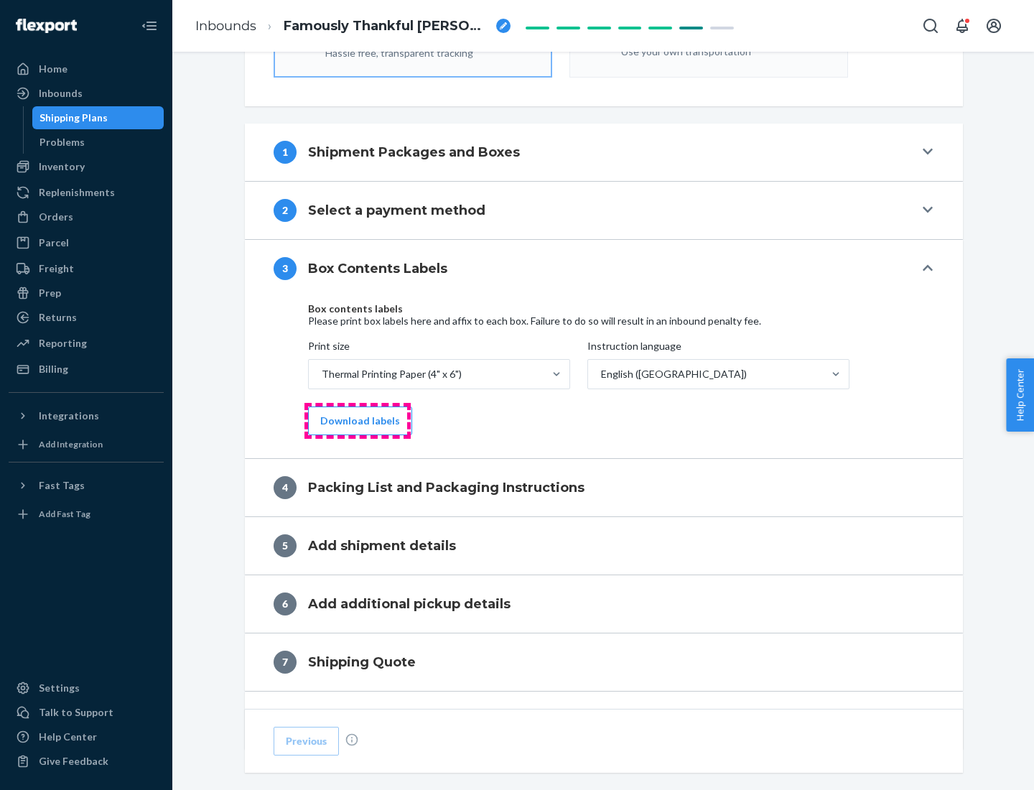
click at [357, 421] on button "Download labels" at bounding box center [360, 420] width 104 height 29
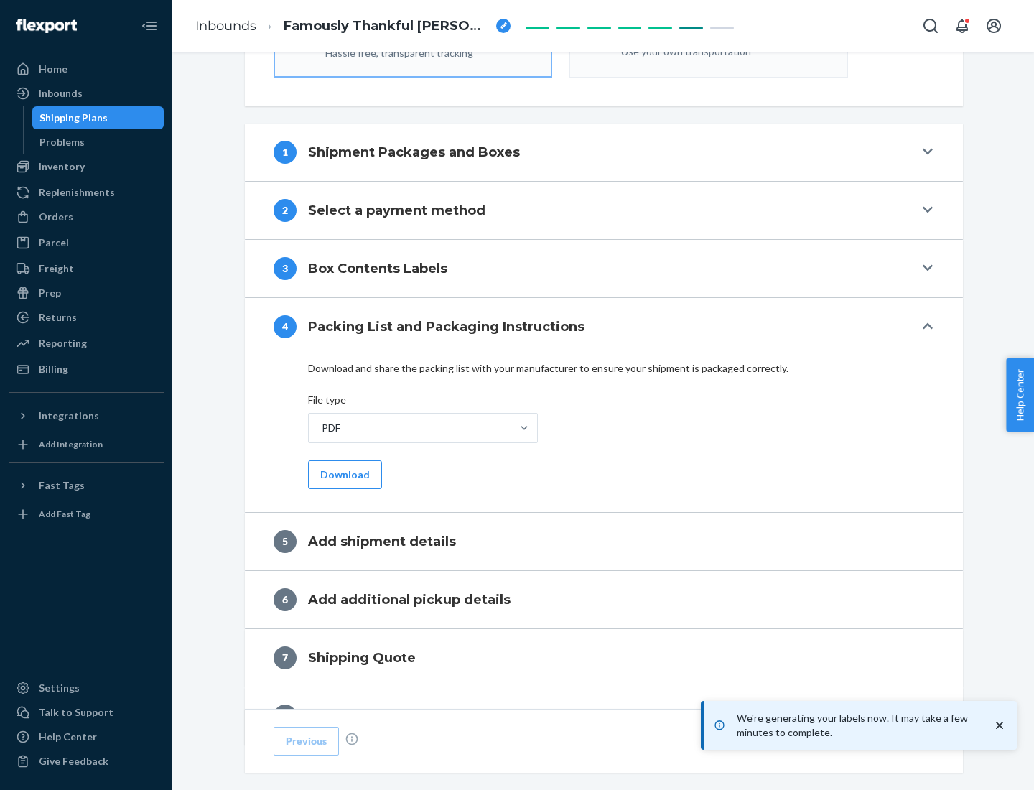
scroll to position [511, 0]
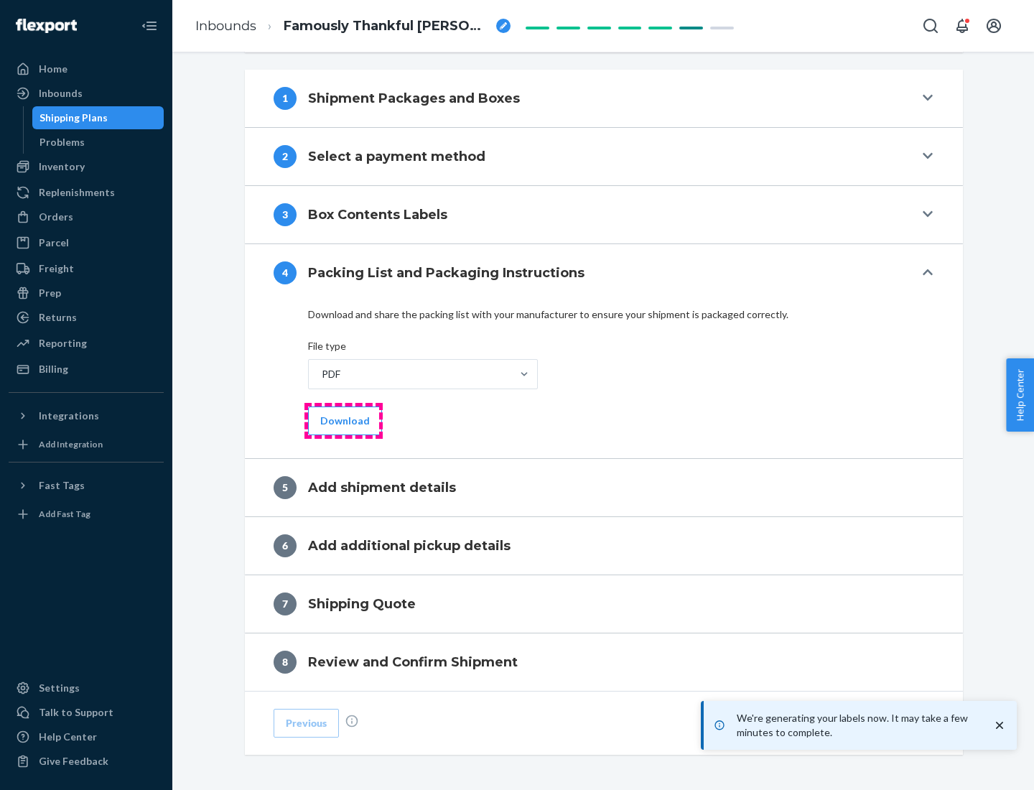
click at [343, 420] on button "Download" at bounding box center [345, 420] width 74 height 29
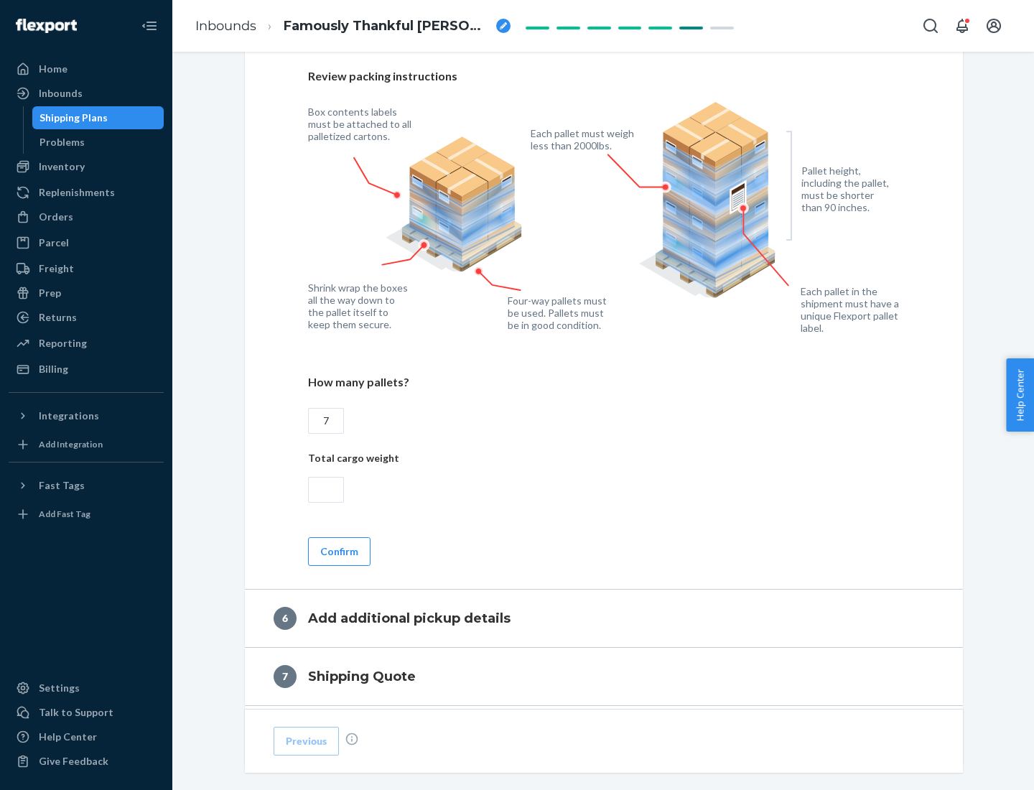
scroll to position [990, 0]
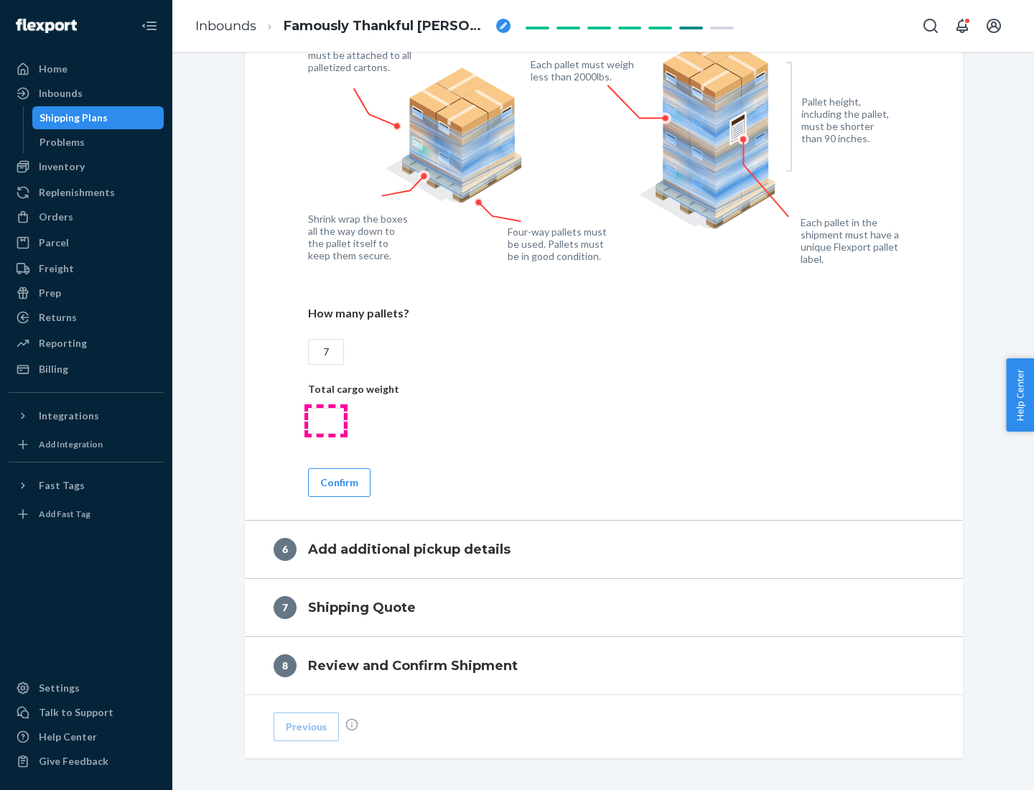
type input "7"
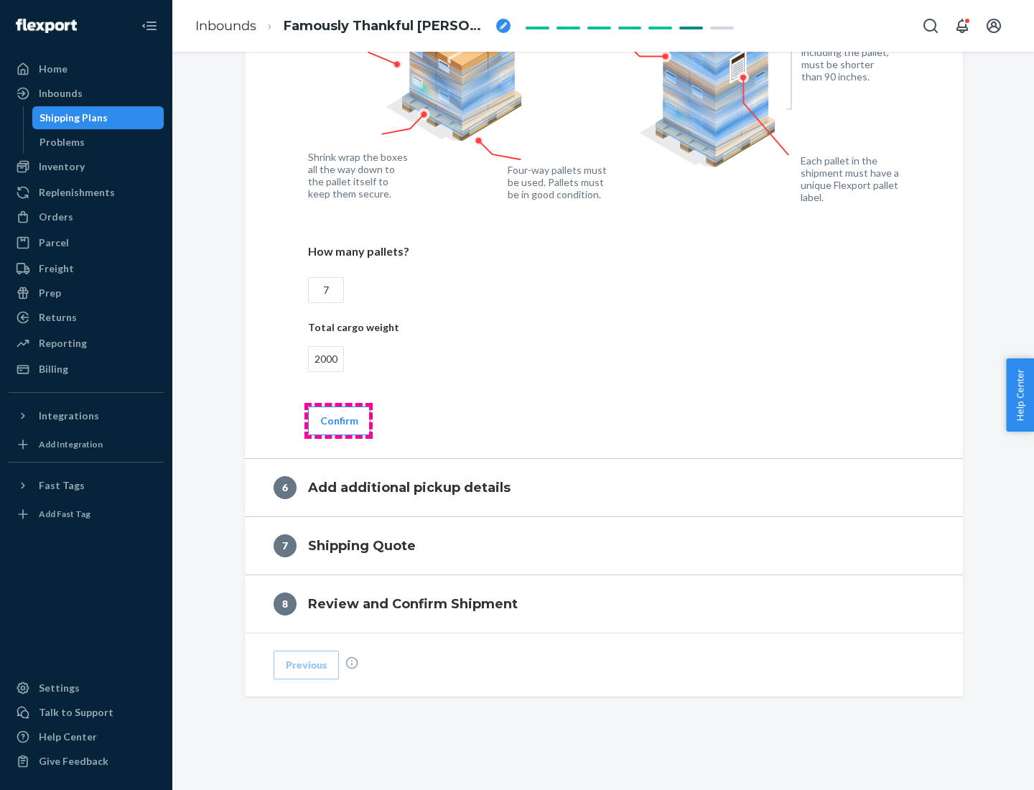
type input "2000"
click at [338, 420] on button "Confirm" at bounding box center [339, 420] width 62 height 29
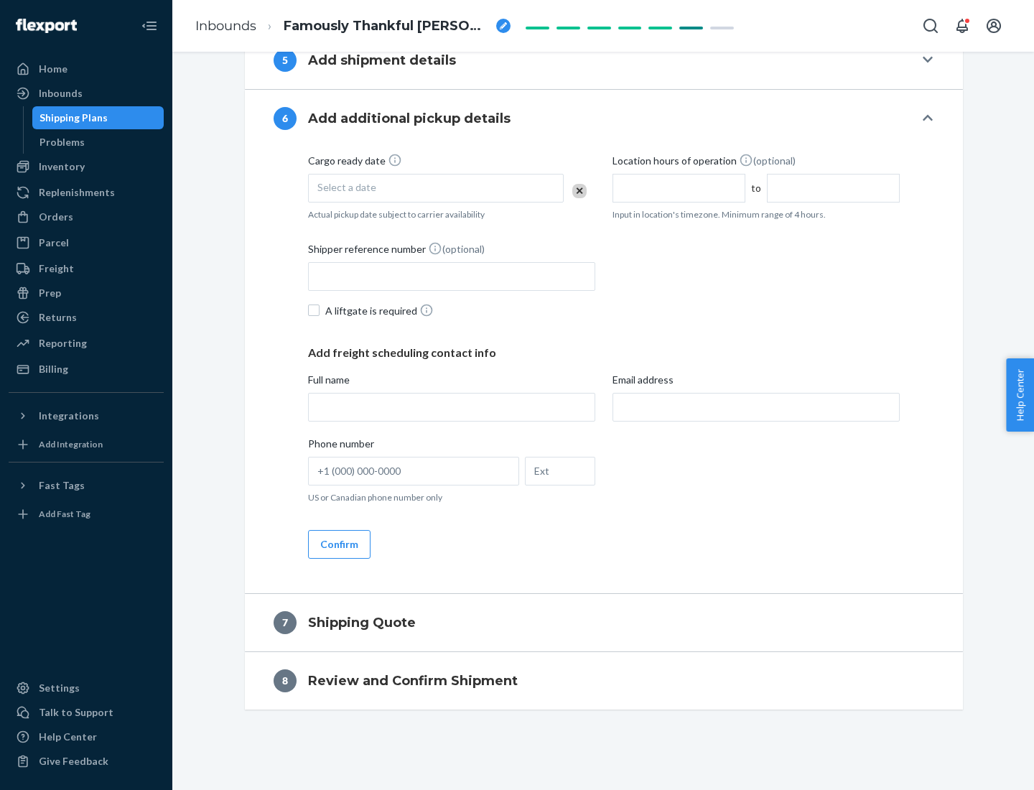
scroll to position [549, 0]
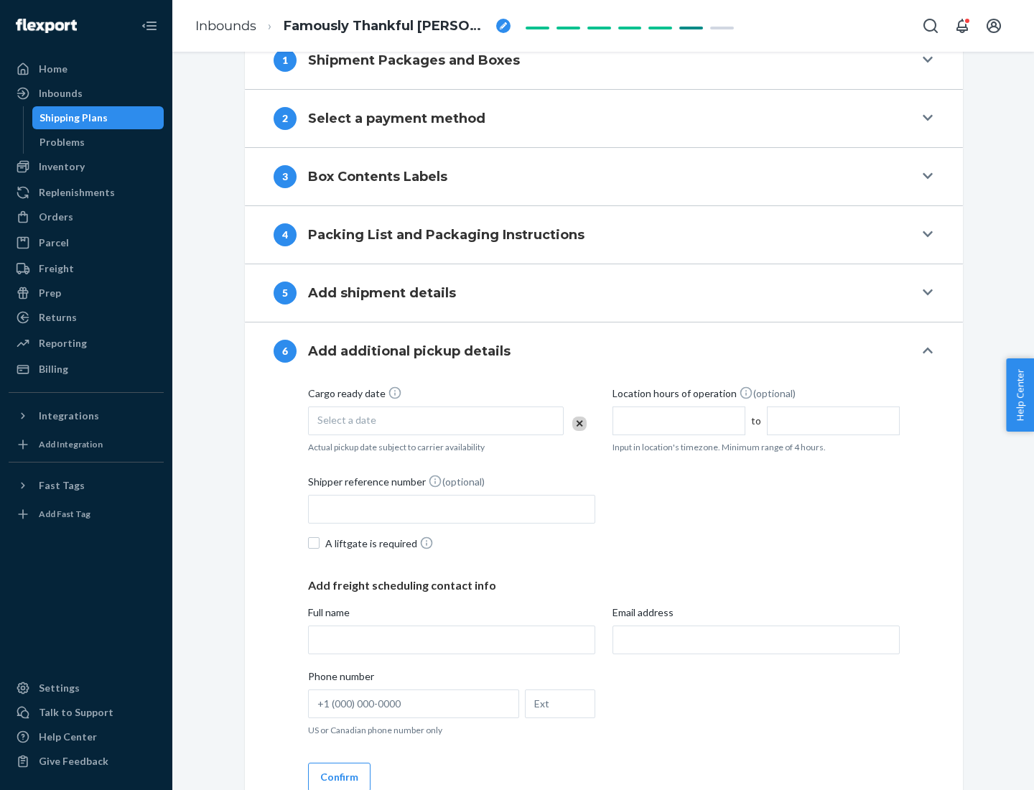
click at [436, 420] on div "Select a date" at bounding box center [436, 420] width 256 height 29
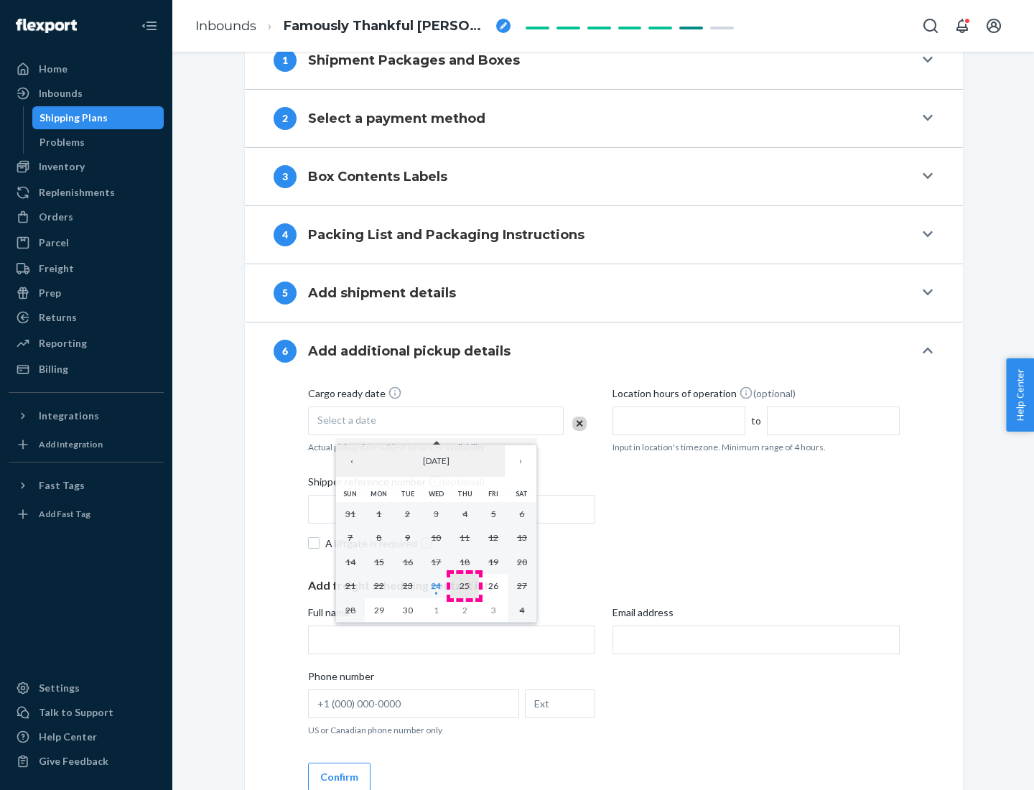
click at [465, 585] on abbr "25" at bounding box center [465, 585] width 10 height 11
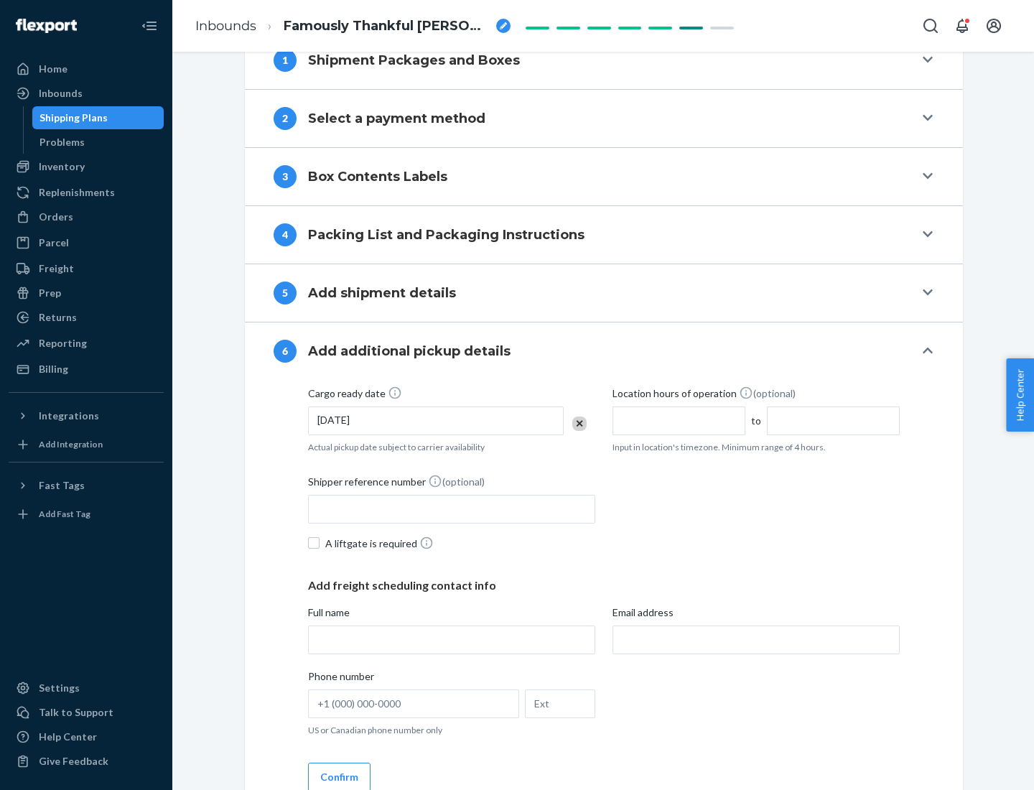
scroll to position [768, 0]
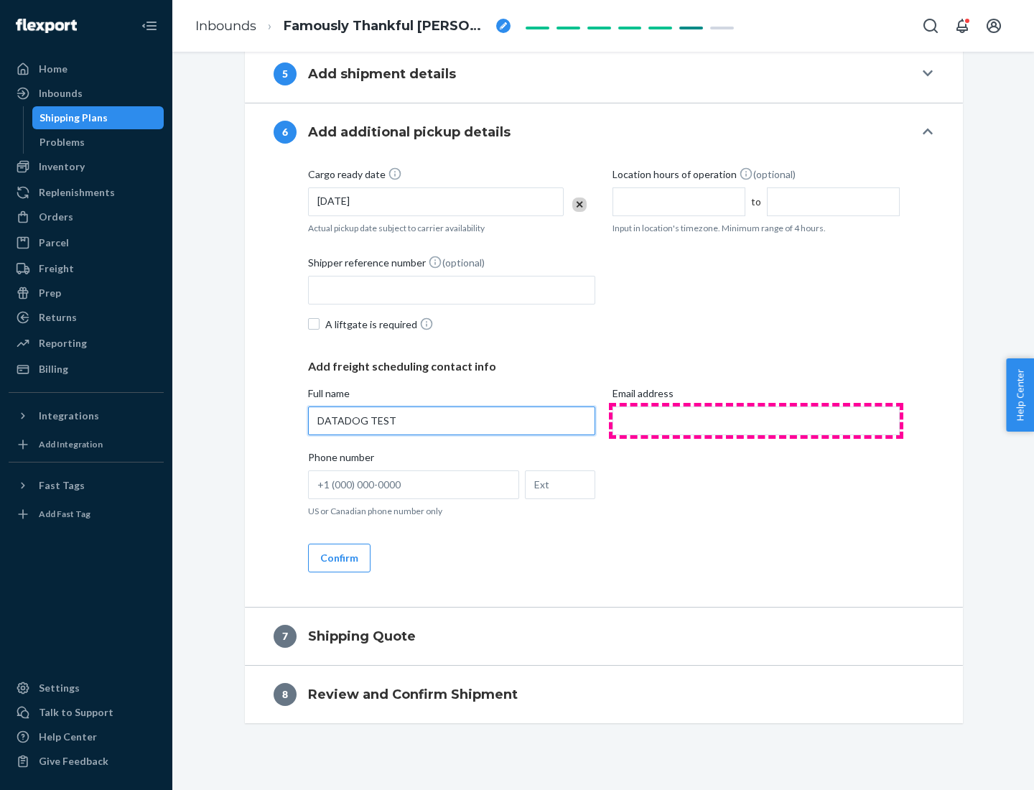
type input "DATADOG TEST"
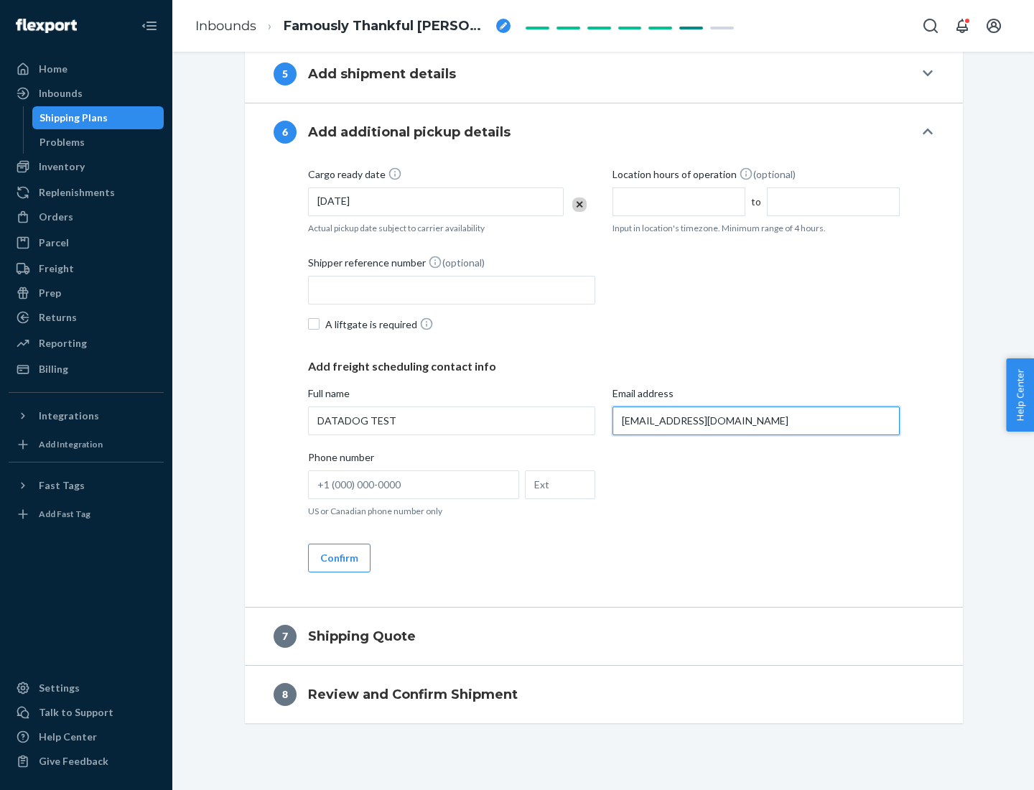
scroll to position [782, 0]
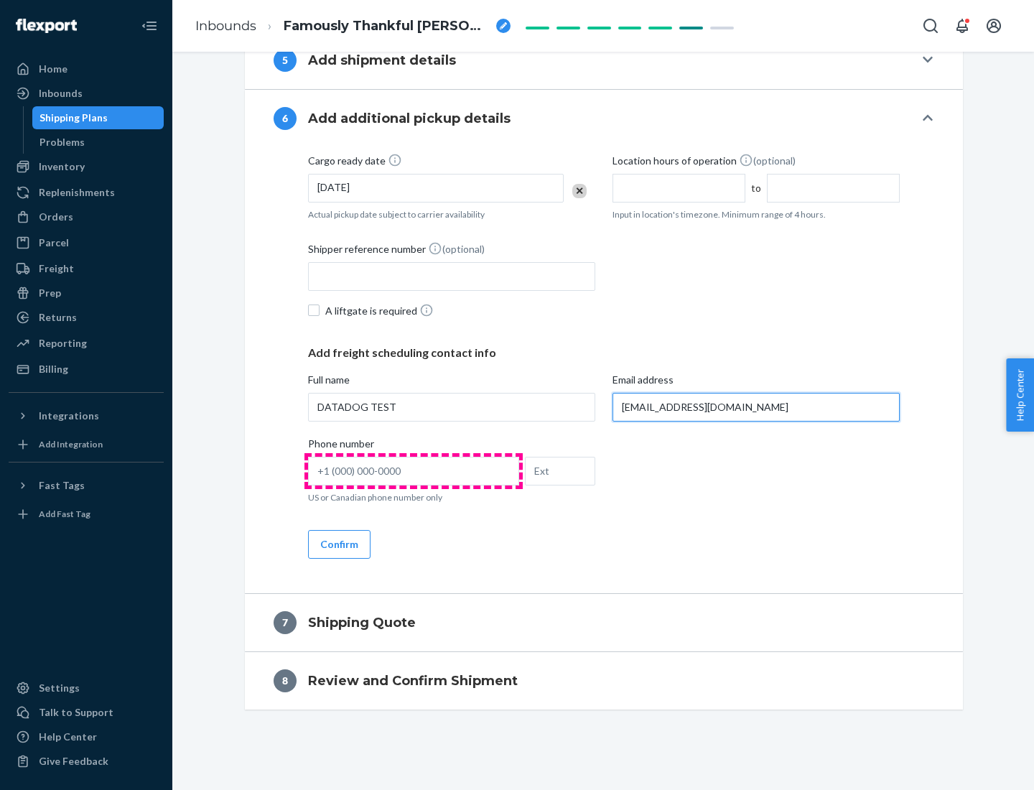
type input "[EMAIL_ADDRESS][DOMAIN_NAME]"
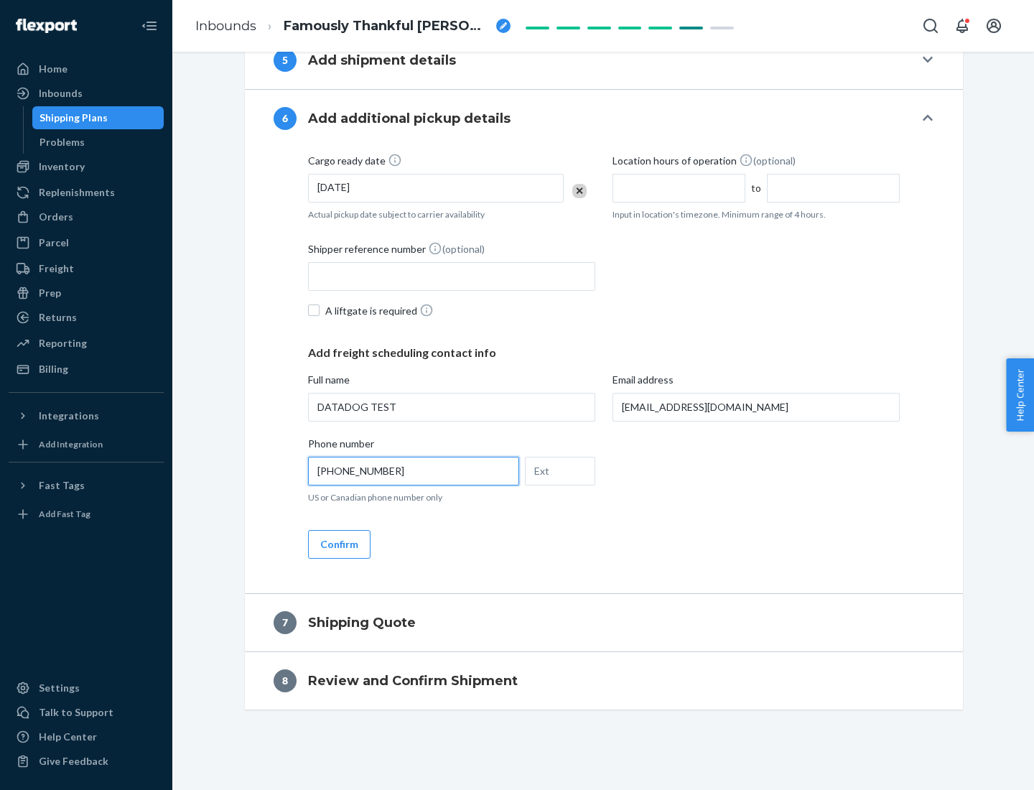
type input "[PHONE_NUMBER]"
click at [338, 544] on button "Confirm" at bounding box center [339, 544] width 62 height 29
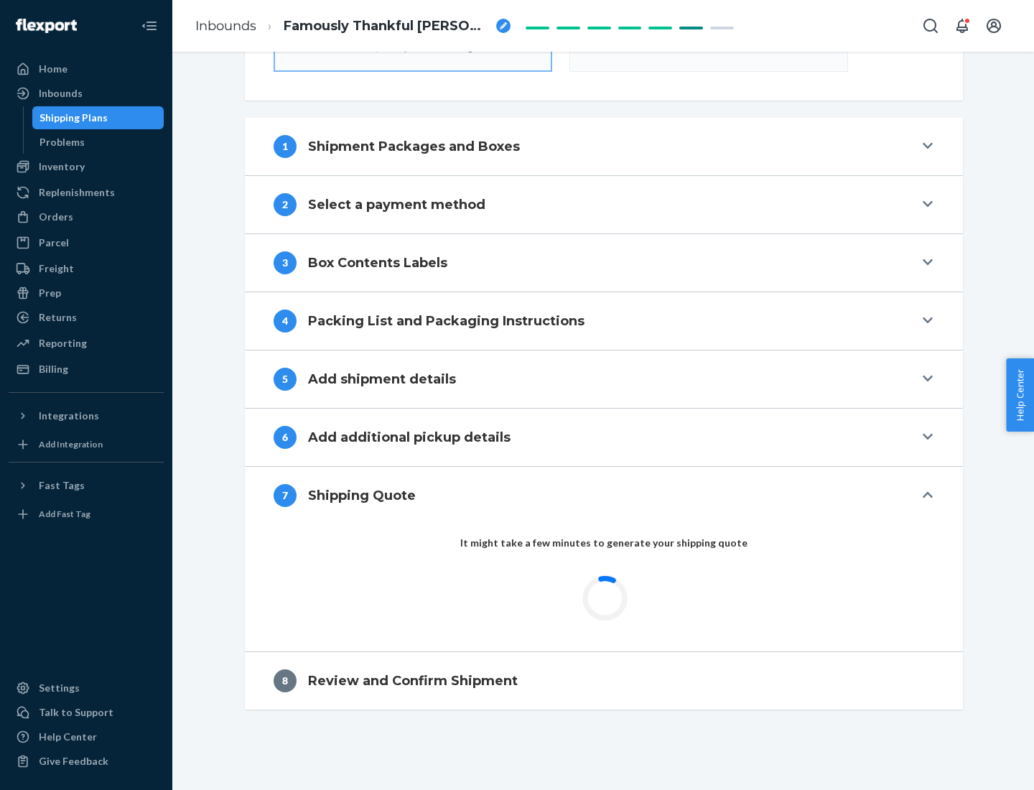
scroll to position [515, 0]
